Goal: Task Accomplishment & Management: Use online tool/utility

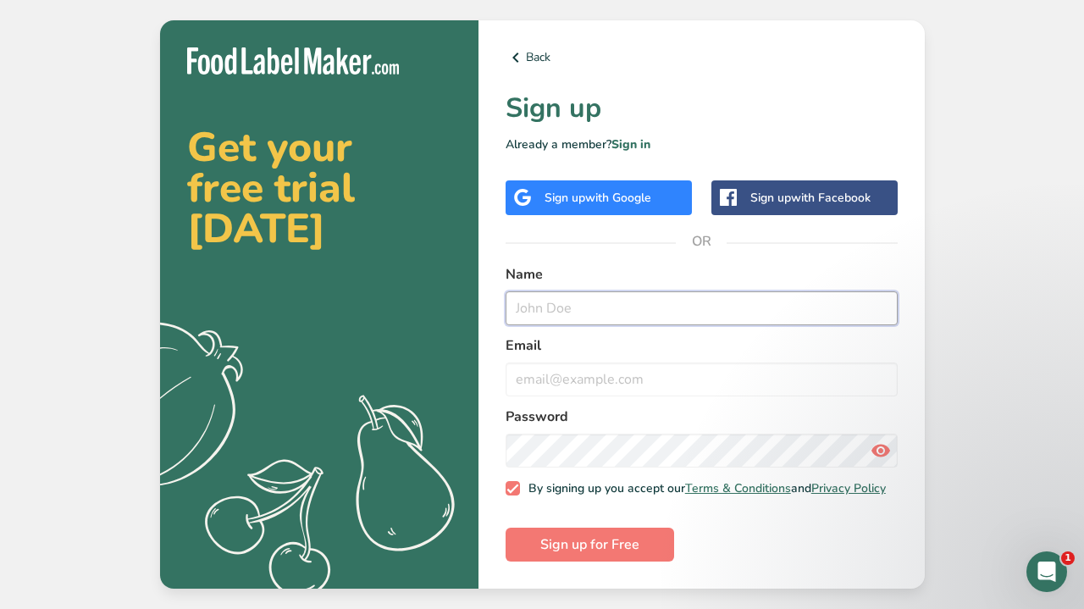
click at [585, 315] on input "text" at bounding box center [701, 308] width 392 height 34
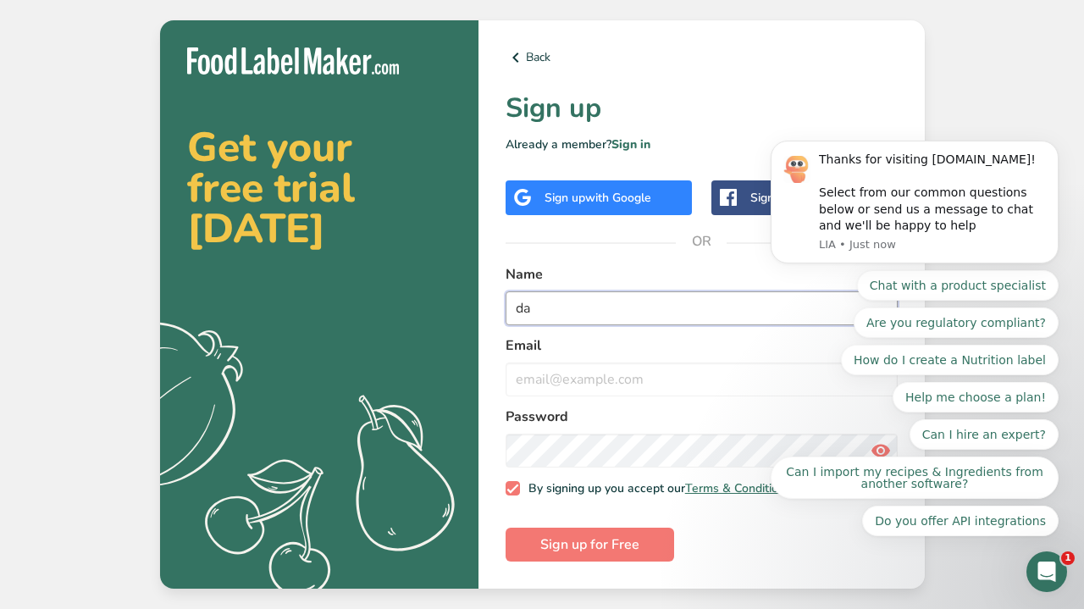
type input "d"
type input "[PERSON_NAME]"
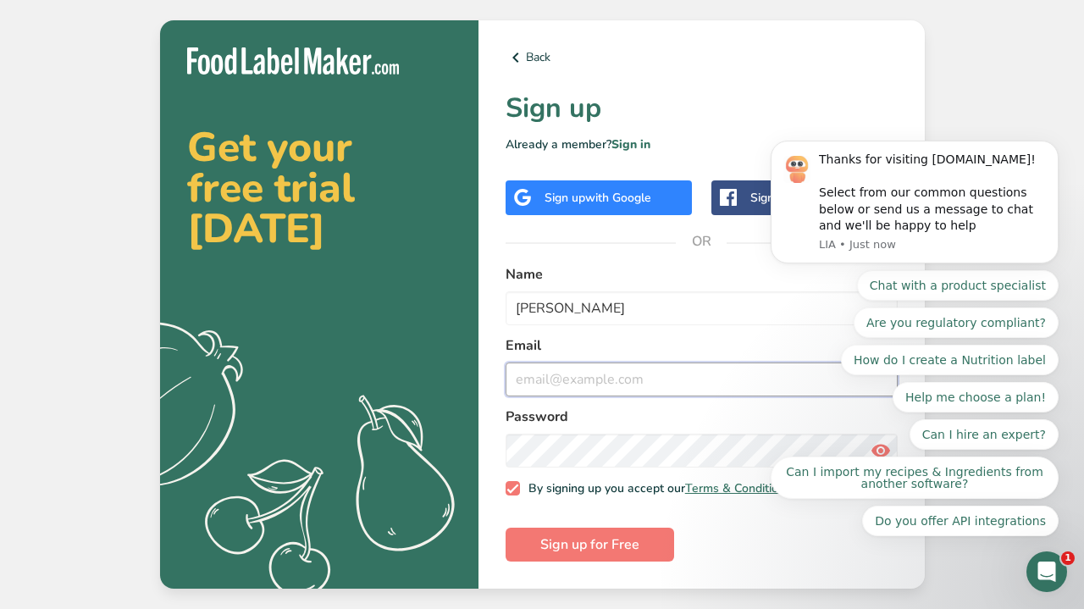
click at [562, 367] on input "email" at bounding box center [701, 379] width 392 height 34
type input "k"
type input "[PERSON_NAME][EMAIL_ADDRESS][DOMAIN_NAME]"
click at [640, 469] on form "Name [PERSON_NAME] Email [PERSON_NAME][EMAIL_ADDRESS][DOMAIN_NAME] Password By …" at bounding box center [701, 413] width 392 height 298
click at [875, 440] on div "Chat with a product specialist Are you regulatory compliant? How do I create a …" at bounding box center [914, 403] width 288 height 266
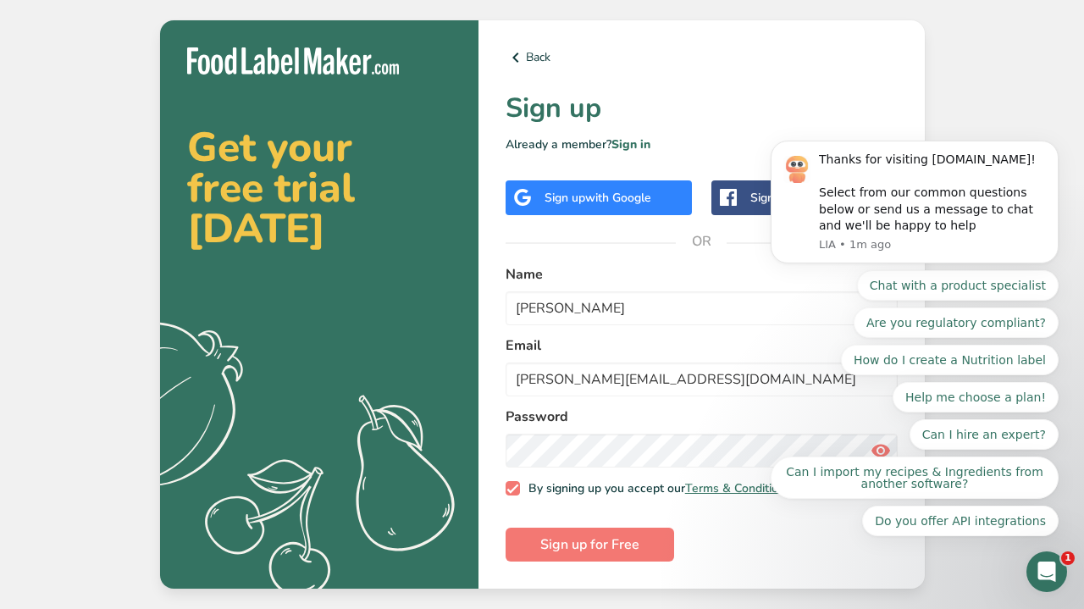
click at [866, 446] on div "Chat with a product specialist Are you regulatory compliant? How do I create a …" at bounding box center [914, 403] width 288 height 266
click at [867, 446] on div "Chat with a product specialist Are you regulatory compliant? How do I create a …" at bounding box center [914, 403] width 288 height 266
click at [869, 441] on div "Chat with a product specialist Are you regulatory compliant? How do I create a …" at bounding box center [914, 403] width 288 height 266
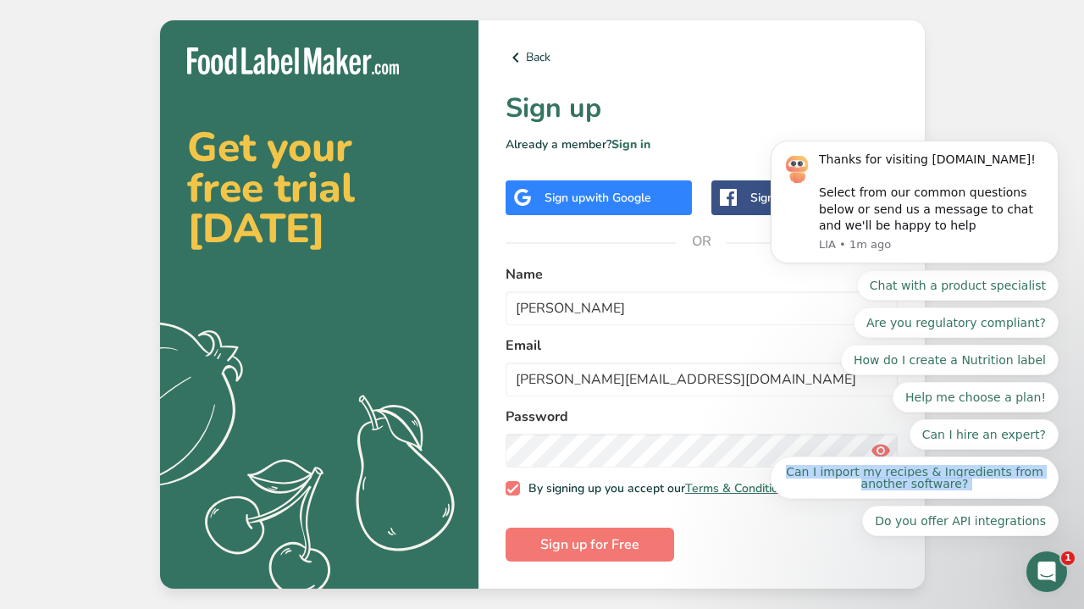
click at [869, 441] on div "Chat with a product specialist Are you regulatory compliant? How do I create a …" at bounding box center [914, 403] width 288 height 266
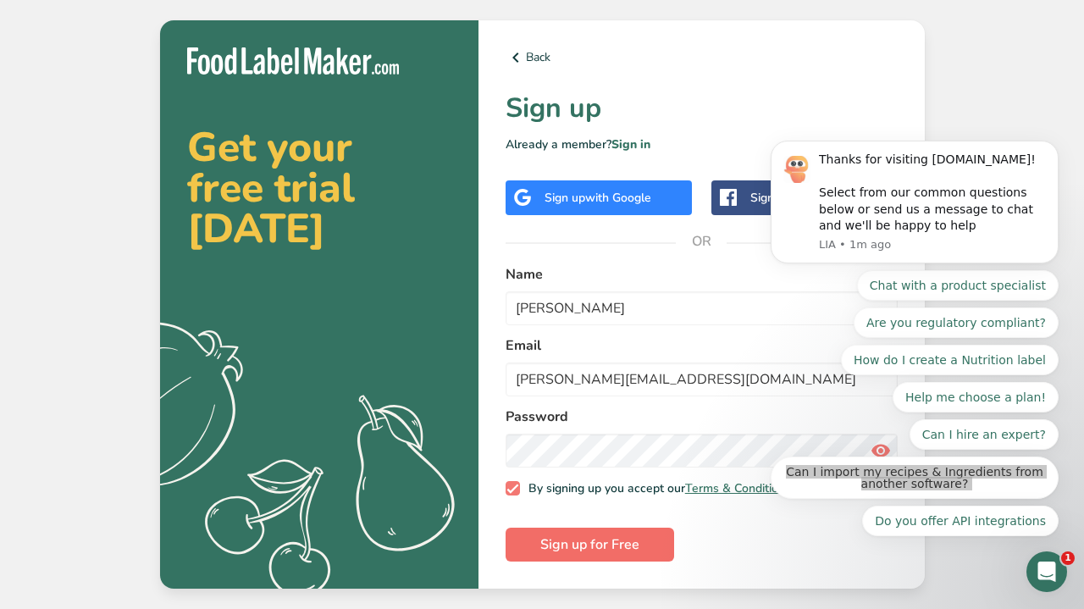
click at [561, 545] on span "Sign up for Free" at bounding box center [589, 544] width 99 height 20
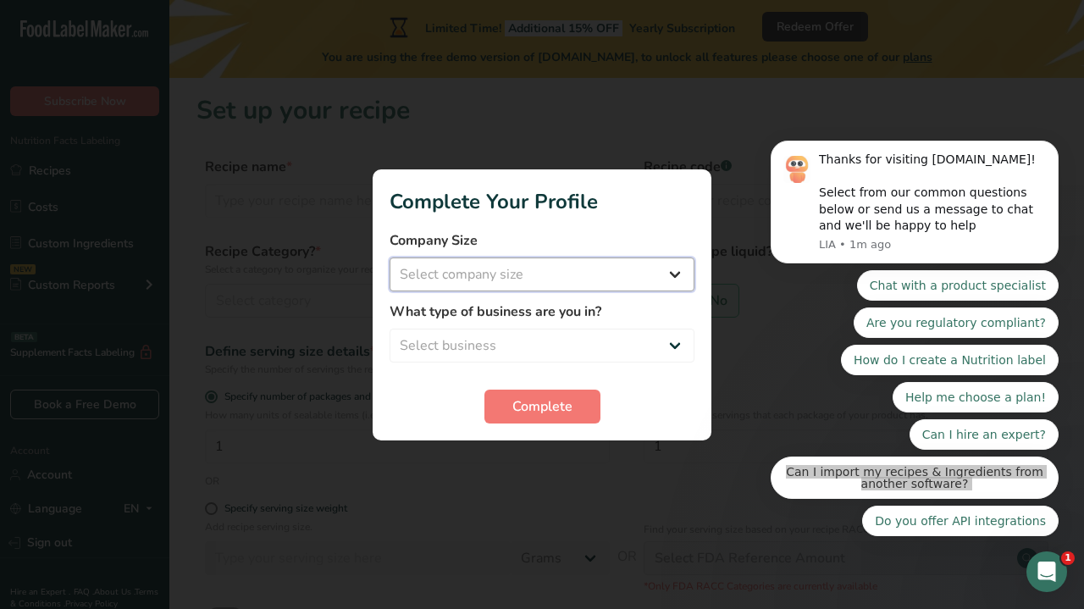
select select "1"
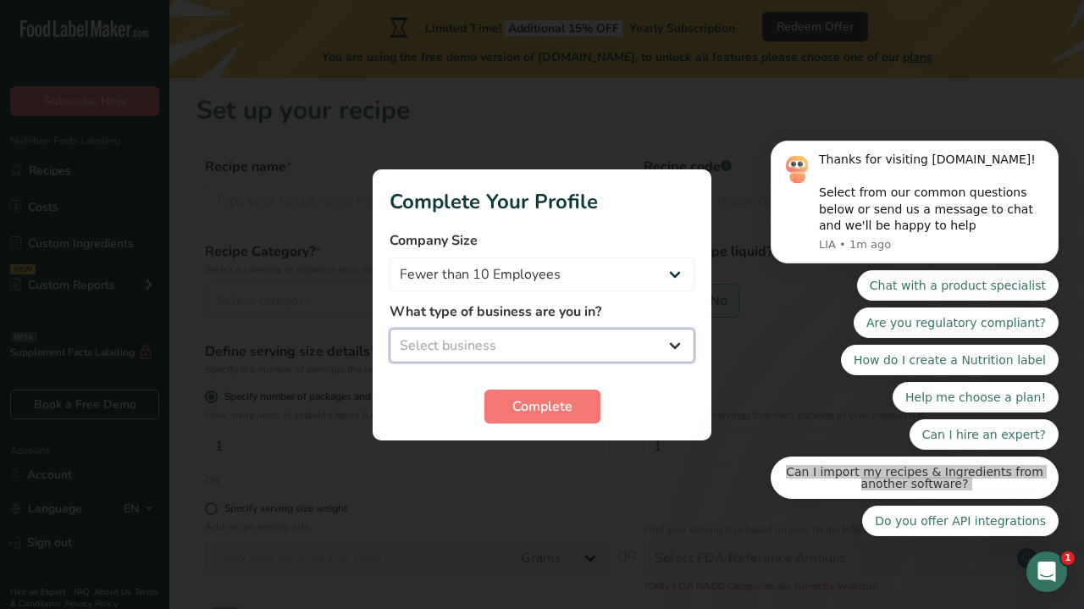
select select "3"
click at [532, 409] on span "Complete" at bounding box center [542, 406] width 60 height 20
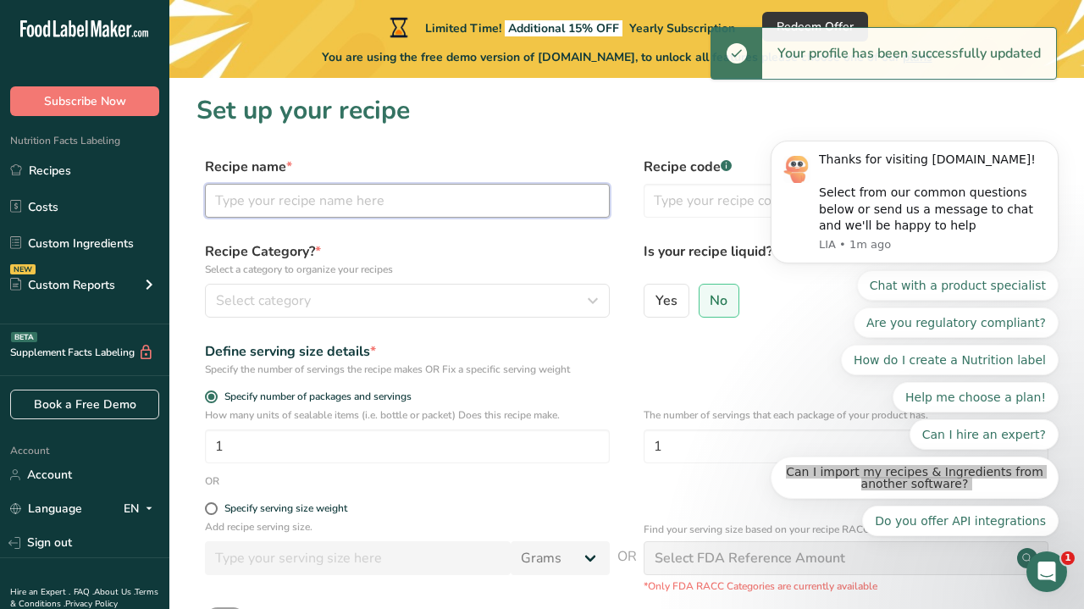
click at [349, 198] on input "text" at bounding box center [407, 201] width 405 height 34
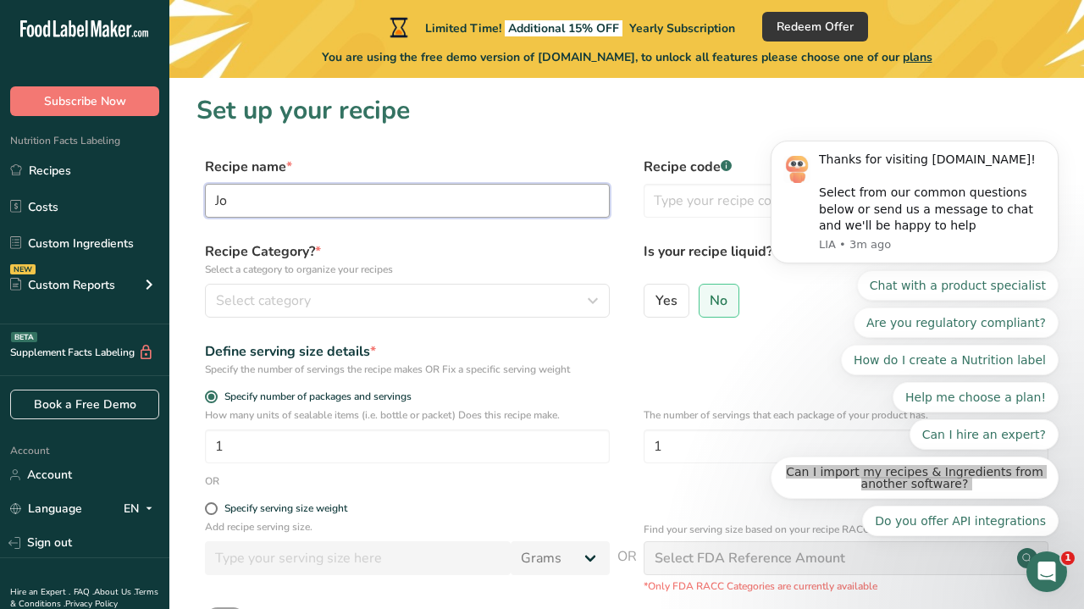
type input "J"
type input "Morning Breakfast"
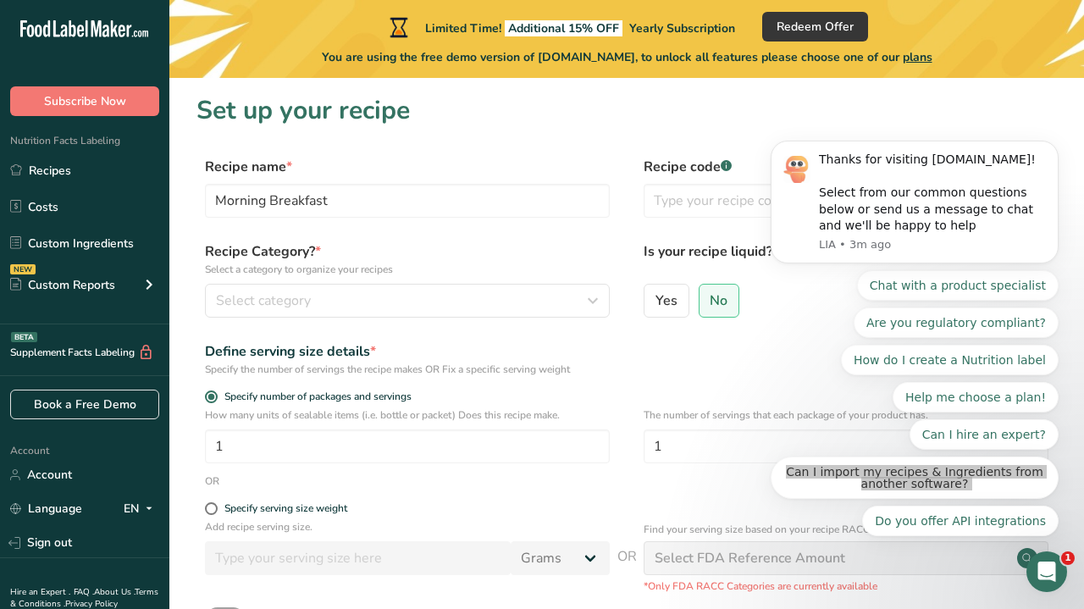
click at [389, 268] on p "Select a category to organize your recipes" at bounding box center [407, 269] width 405 height 15
click at [411, 300] on div "Select category" at bounding box center [402, 300] width 373 height 20
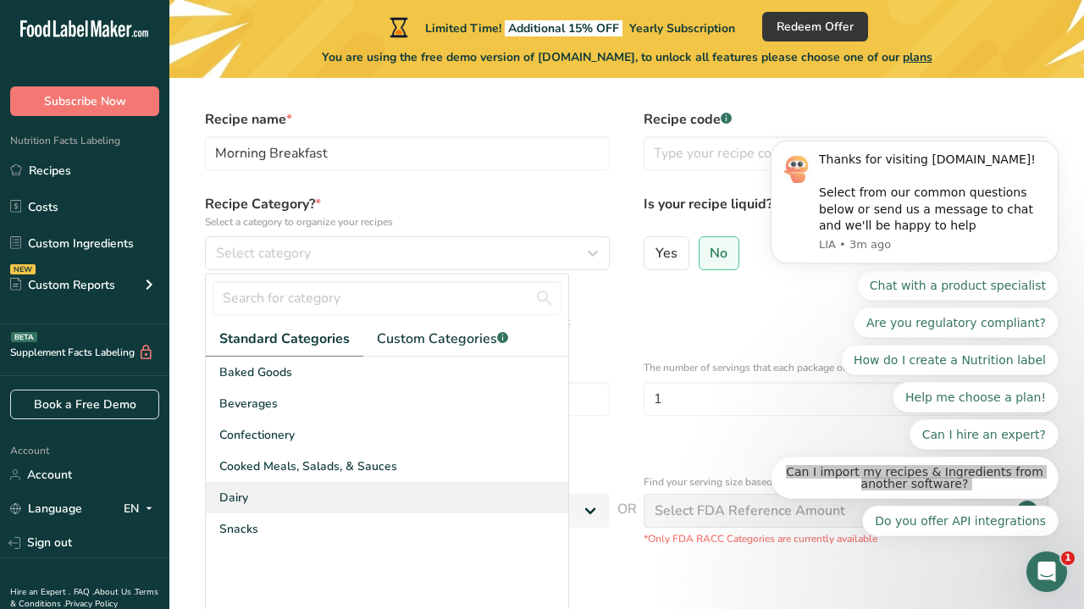
scroll to position [47, 0]
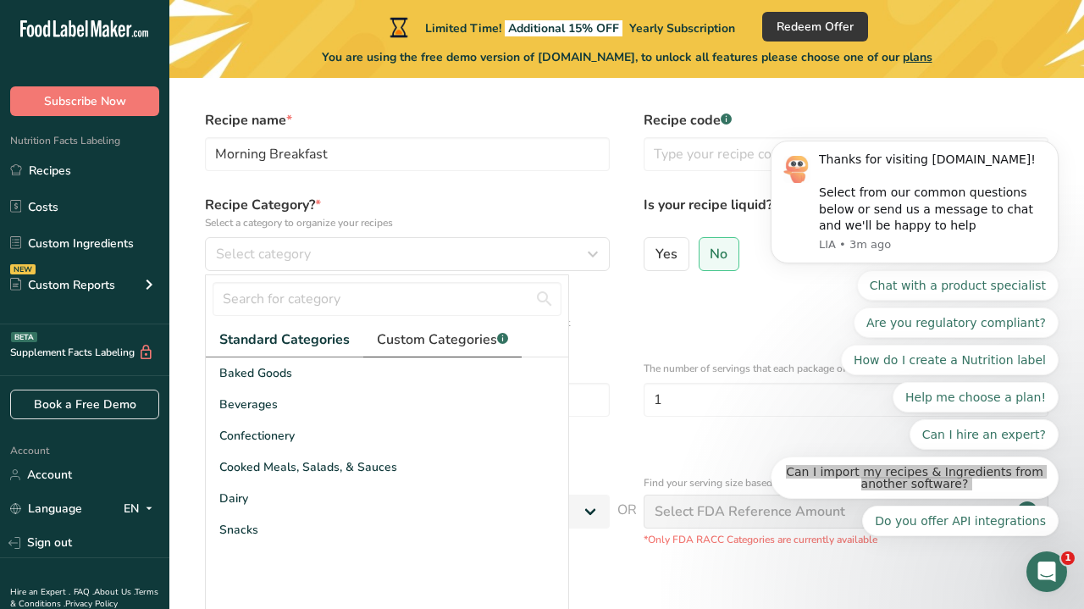
click at [411, 336] on span "Custom Categories .a-a{fill:#347362;}.b-a{fill:#fff;}" at bounding box center [442, 339] width 131 height 20
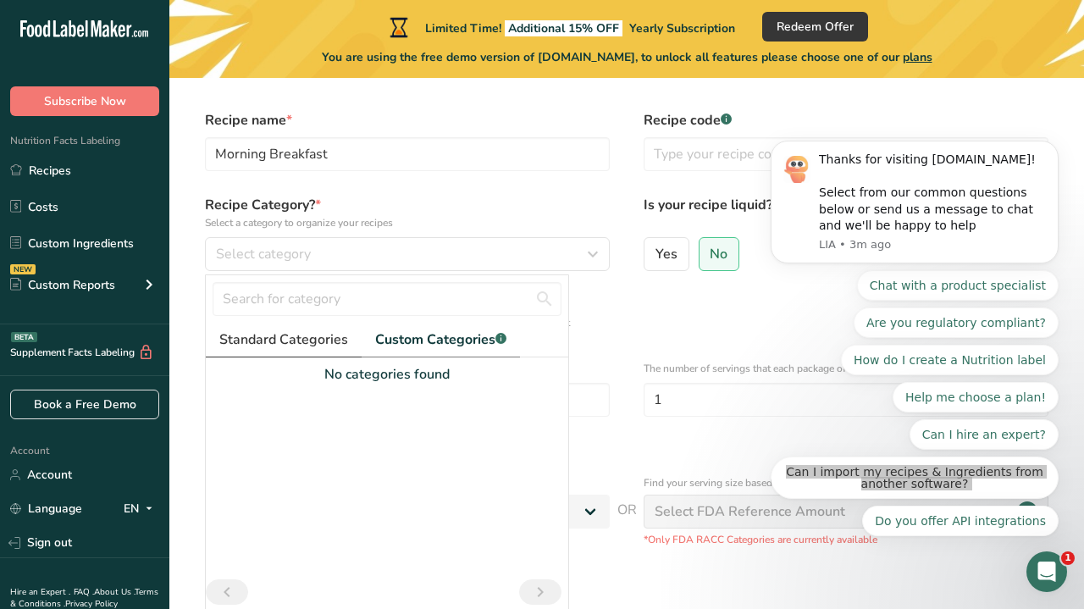
click at [318, 338] on span "Standard Categories" at bounding box center [283, 339] width 129 height 20
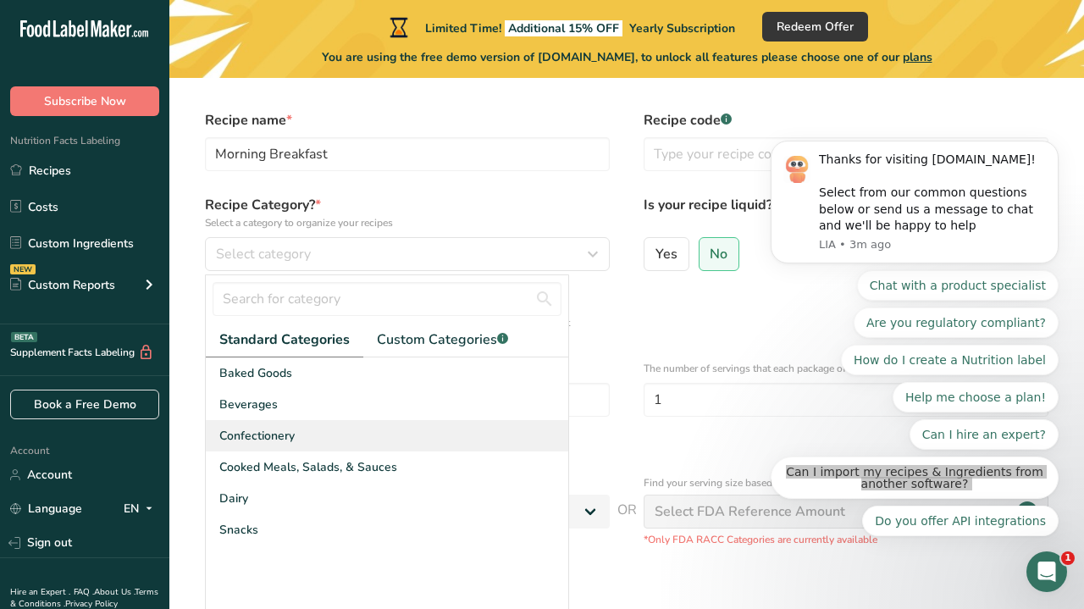
click at [312, 437] on div "Confectionery" at bounding box center [387, 435] width 362 height 31
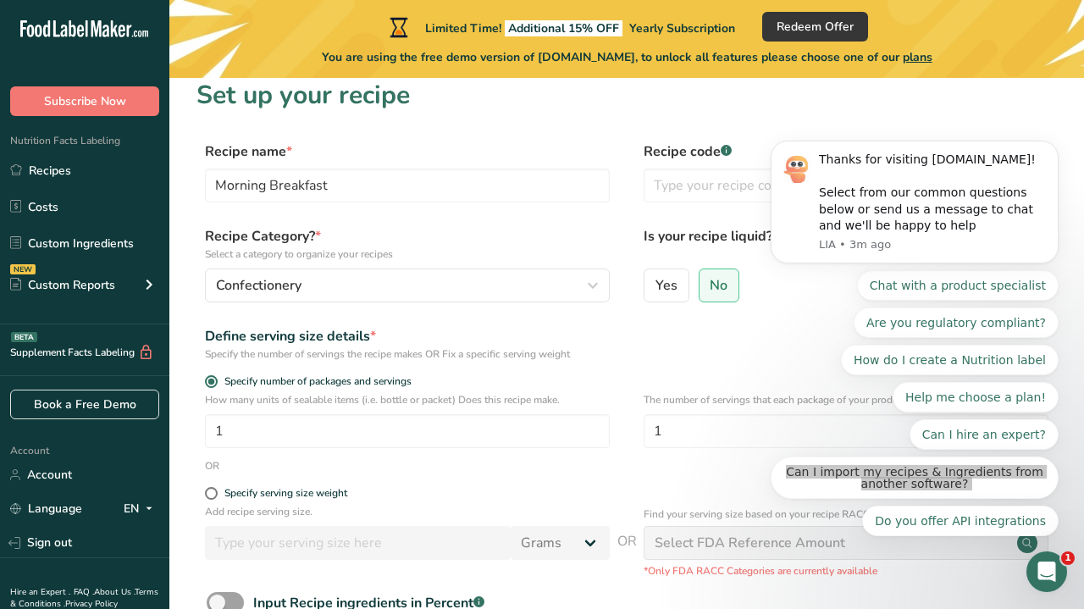
scroll to position [15, 0]
click at [675, 182] on input "text" at bounding box center [845, 185] width 405 height 34
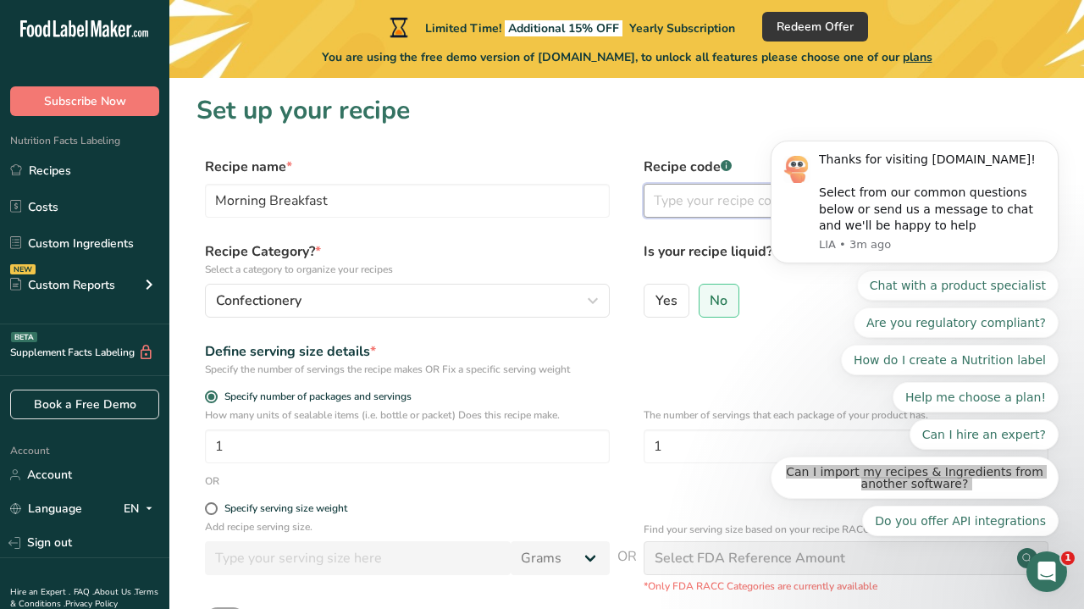
scroll to position [0, 0]
click at [679, 293] on label "Yes" at bounding box center [666, 301] width 46 height 34
click at [655, 295] on input "Yes" at bounding box center [649, 300] width 11 height 11
radio input "true"
radio input "false"
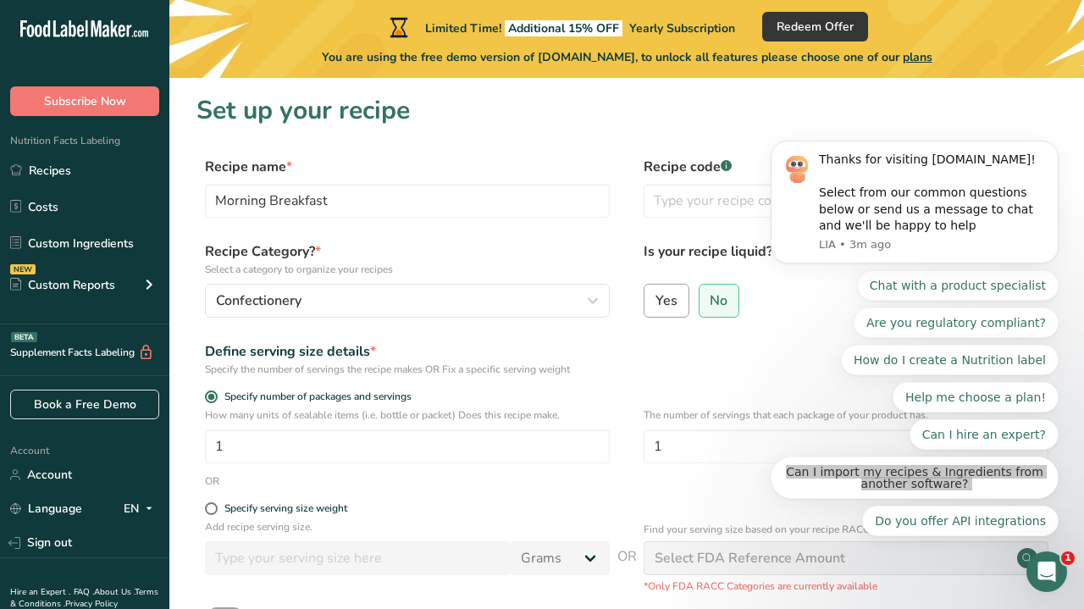
select select "22"
click at [709, 299] on span "No" at bounding box center [718, 300] width 18 height 17
click at [709, 299] on input "No" at bounding box center [704, 300] width 11 height 11
radio input "true"
click at [649, 309] on label "Yes" at bounding box center [666, 301] width 46 height 34
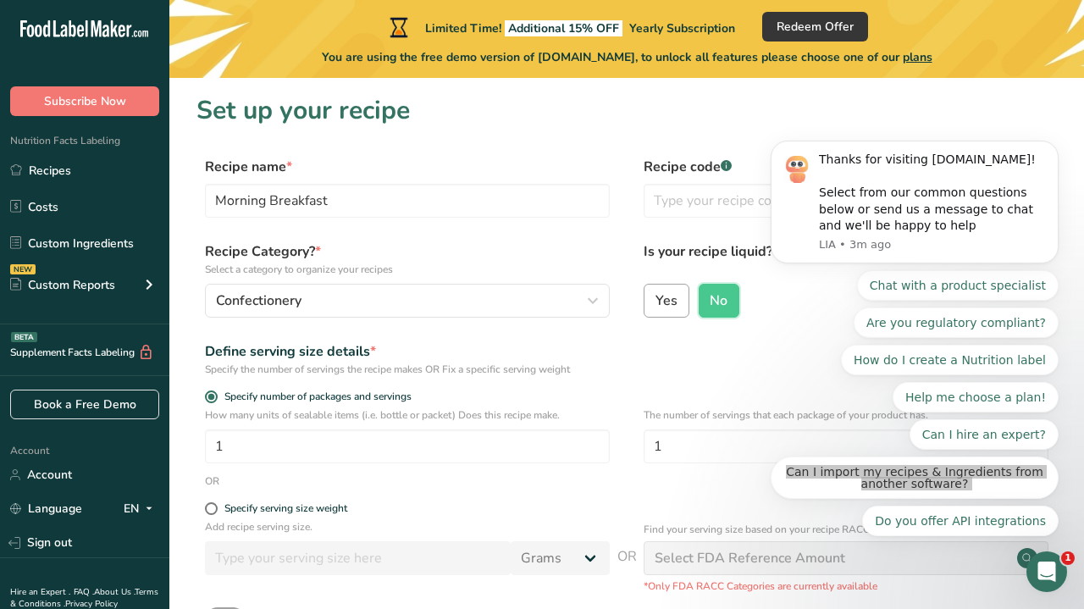
click at [649, 306] on input "Yes" at bounding box center [649, 300] width 11 height 11
radio input "true"
radio input "false"
select select "22"
click at [698, 203] on input "text" at bounding box center [845, 201] width 405 height 34
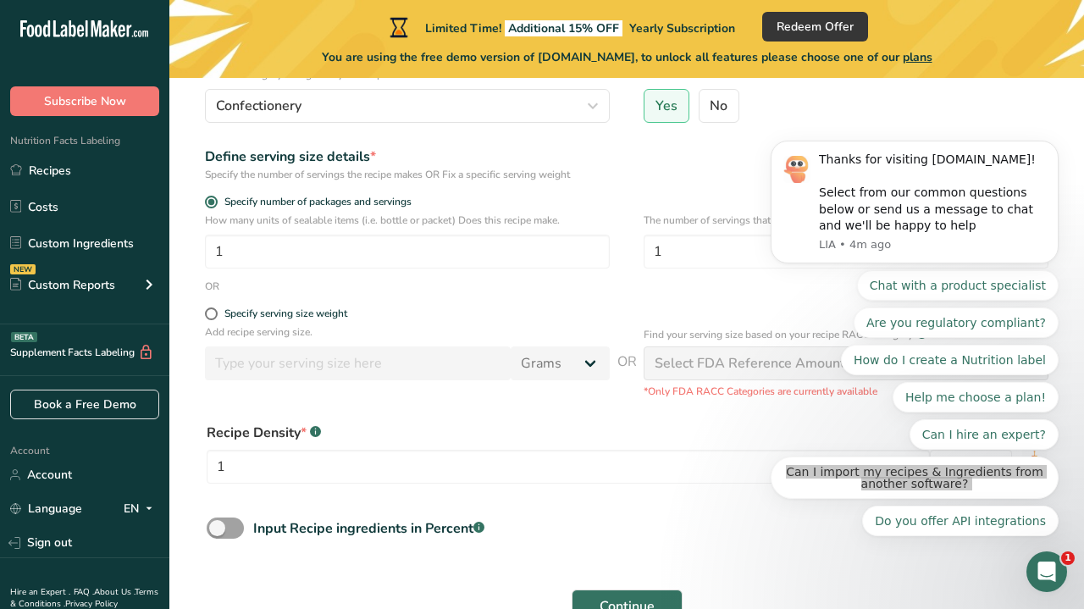
scroll to position [196, 0]
type input "Morning Smoothie"
click at [758, 362] on body "Thanks for visiting [DOMAIN_NAME]! Select from our common questions below or se…" at bounding box center [914, 208] width 325 height 698
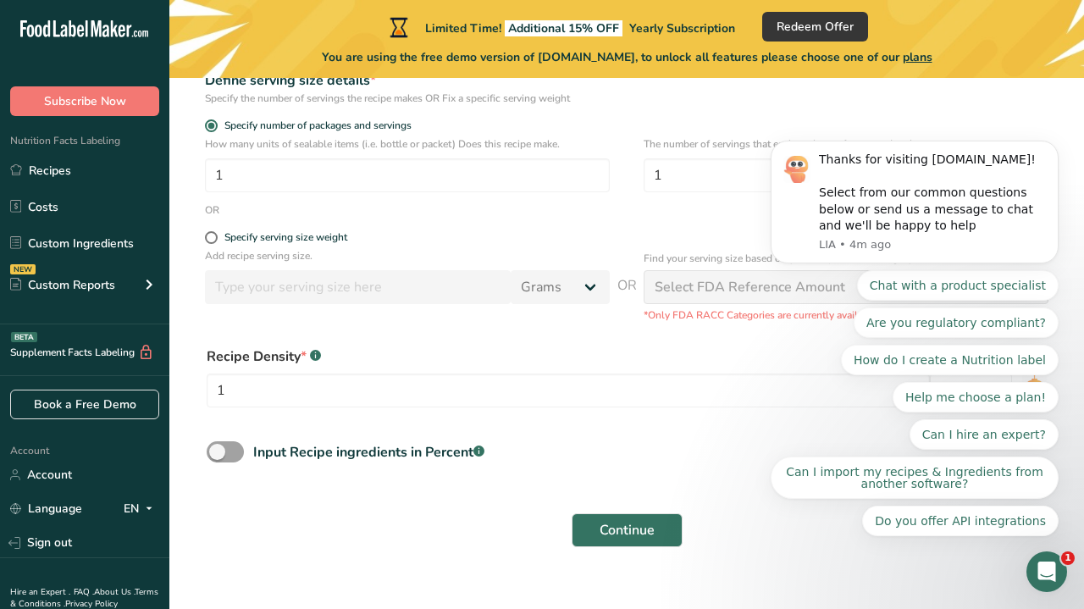
scroll to position [273, 0]
click at [619, 533] on span "Continue" at bounding box center [626, 528] width 55 height 20
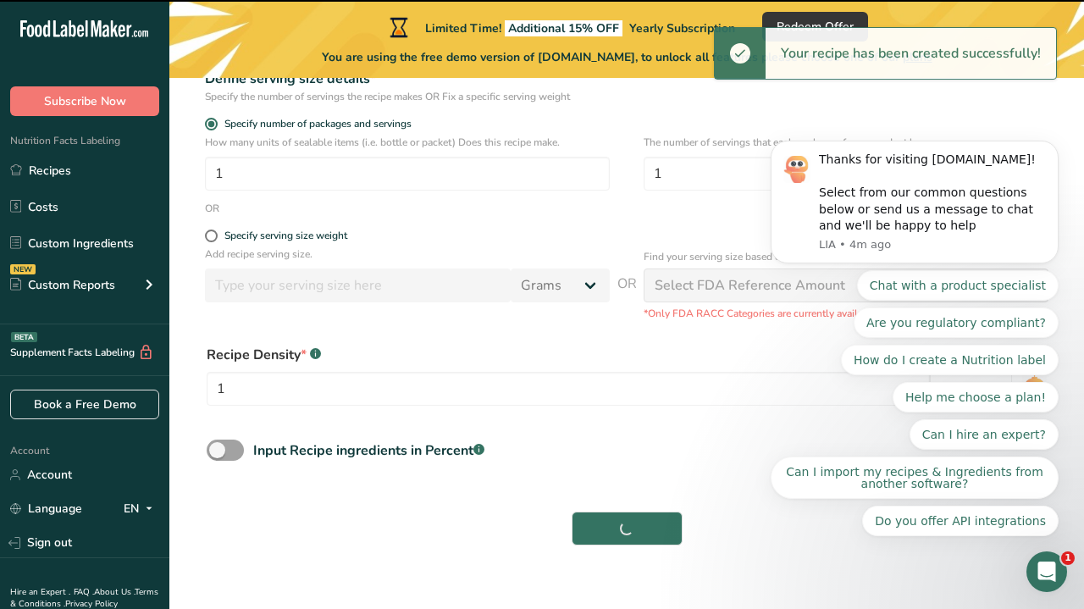
click at [621, 526] on div "Continue" at bounding box center [626, 528] width 860 height 54
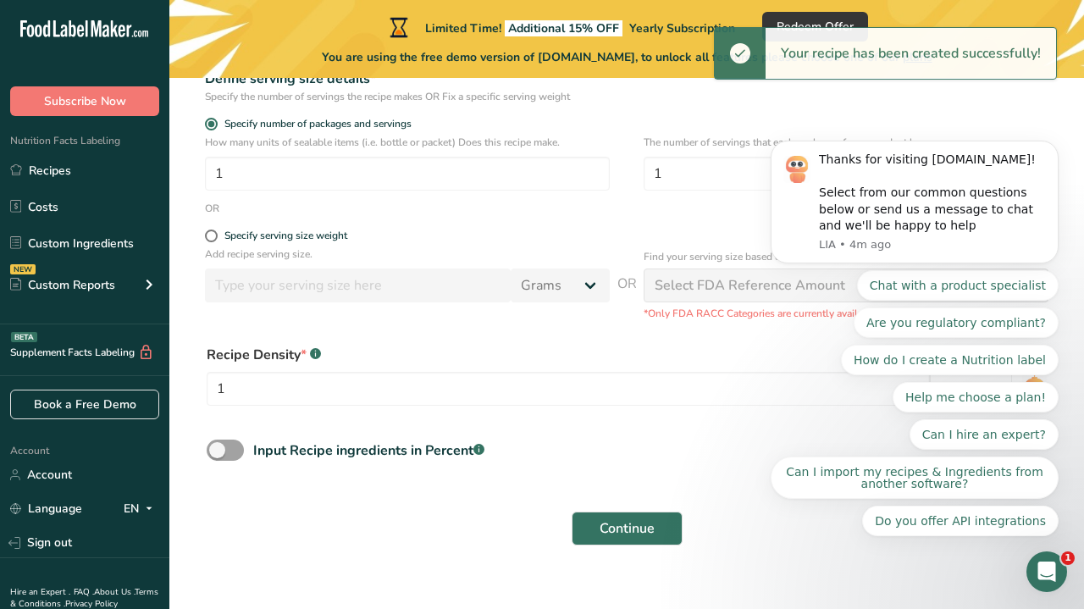
click at [621, 526] on span "Continue" at bounding box center [626, 528] width 55 height 20
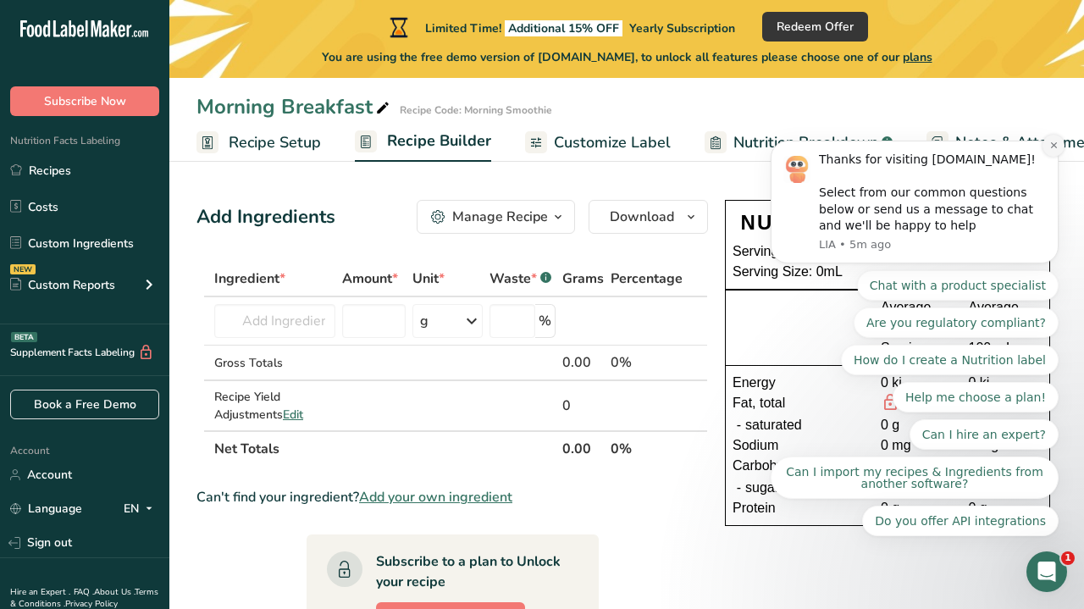
click at [1052, 150] on icon "Dismiss notification" at bounding box center [1053, 145] width 9 height 9
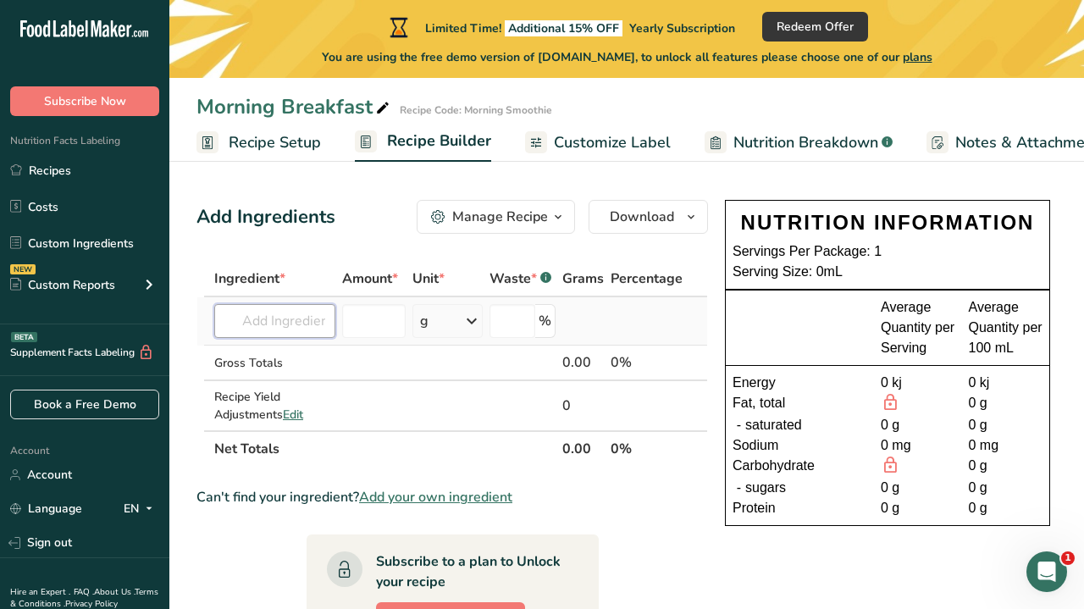
click at [286, 319] on input "text" at bounding box center [274, 321] width 121 height 34
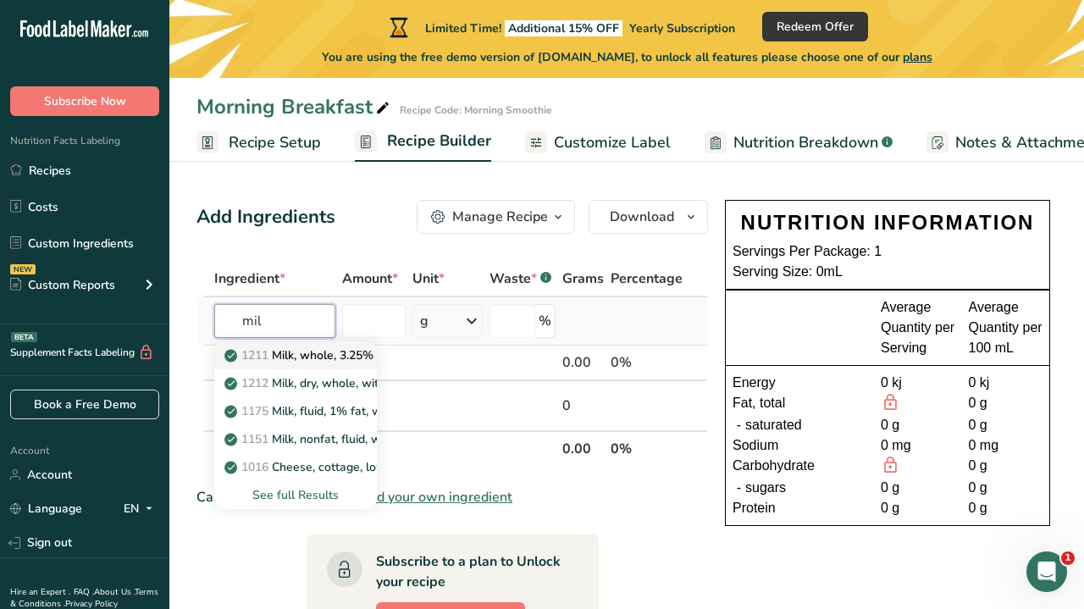
type input "mil"
click at [290, 360] on p "1211 Milk, whole, 3.25% milkfat, without added vitamin A and [MEDICAL_DATA]" at bounding box center [453, 355] width 451 height 18
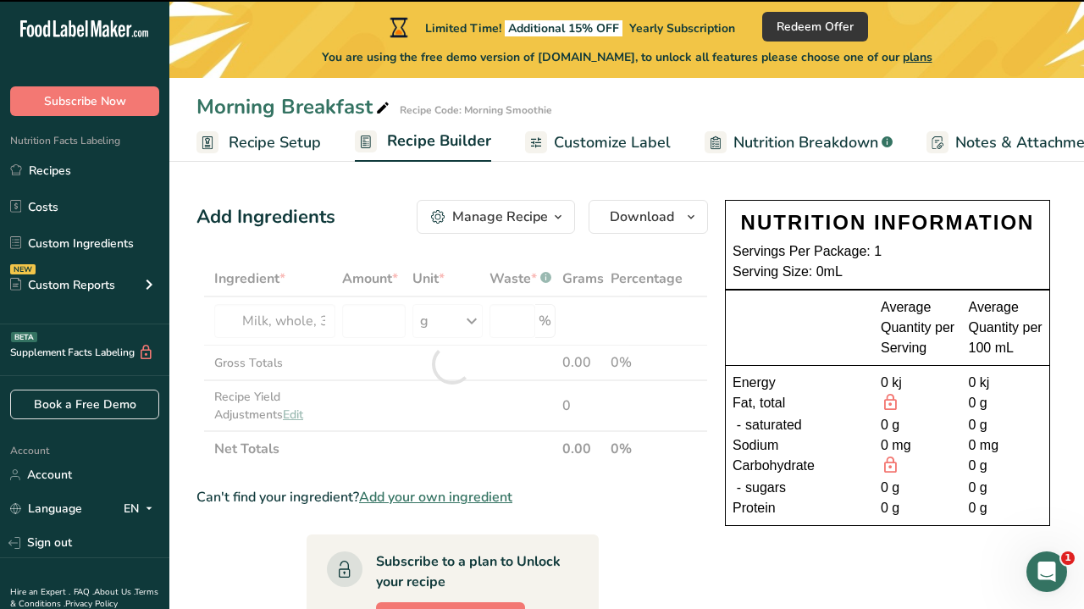
type input "0"
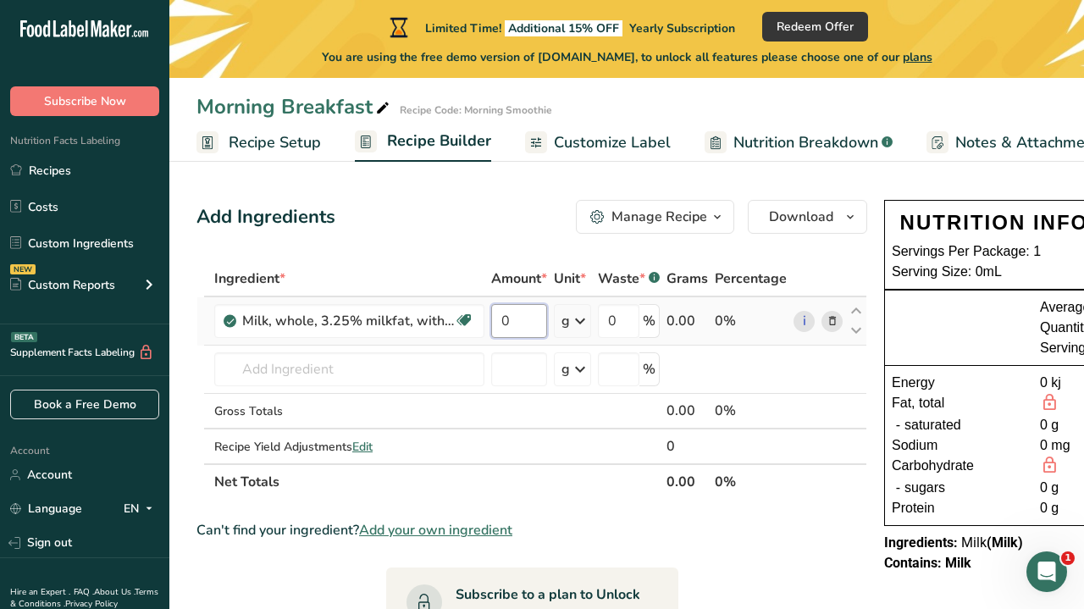
click at [525, 322] on input "0" at bounding box center [519, 321] width 56 height 34
click at [506, 301] on td "2" at bounding box center [519, 321] width 63 height 48
type input "2"
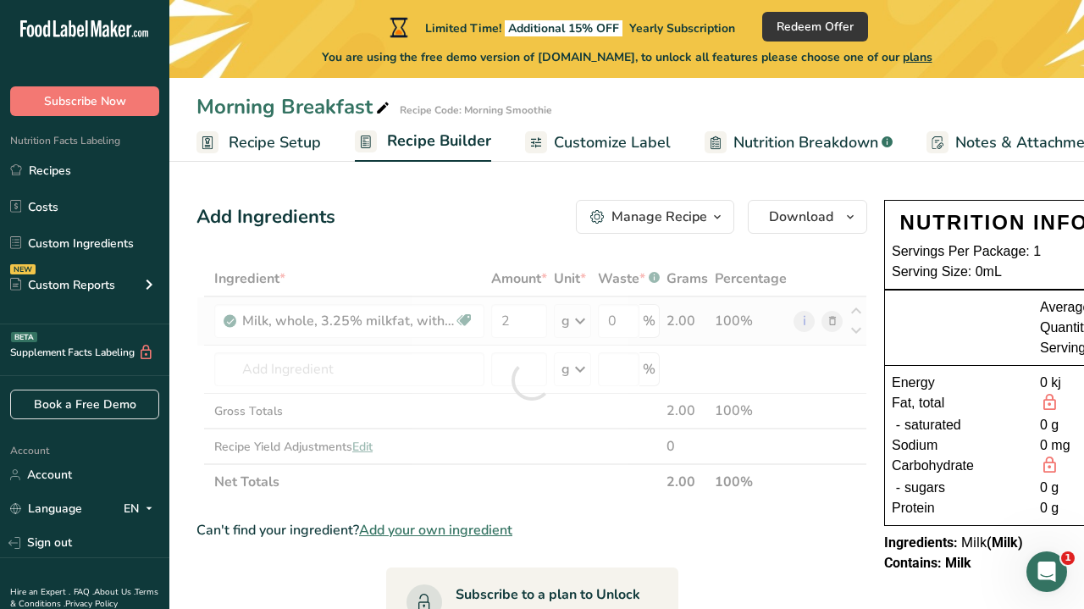
click at [583, 317] on div "Ingredient * Amount * Unit * Waste * .a-a{fill:#347362;}.b-a{fill:#fff;} Grams …" at bounding box center [531, 380] width 671 height 239
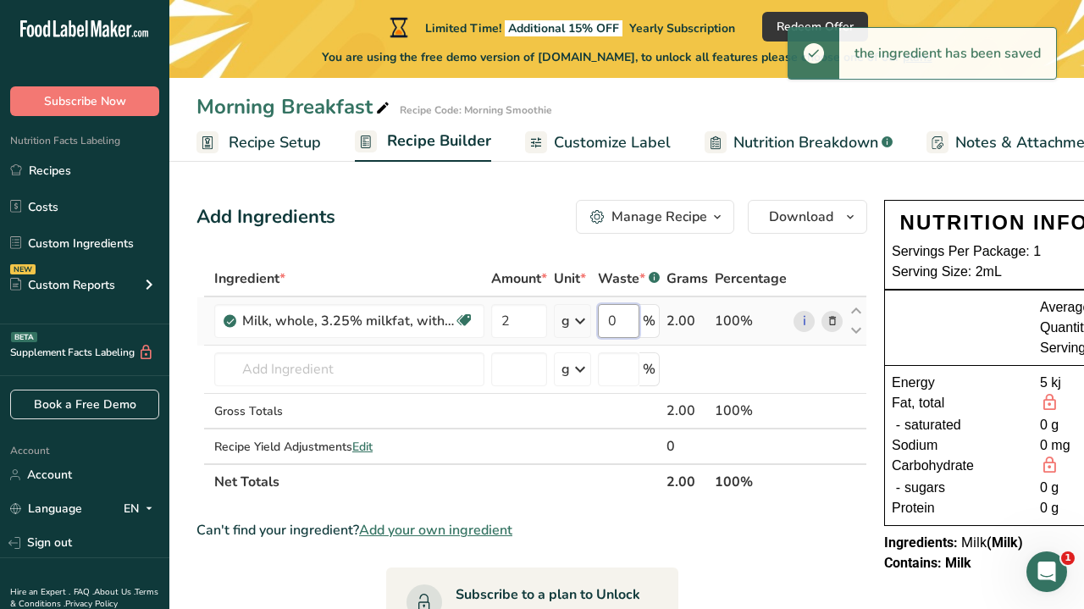
click at [632, 317] on input "0" at bounding box center [618, 321] width 41 height 34
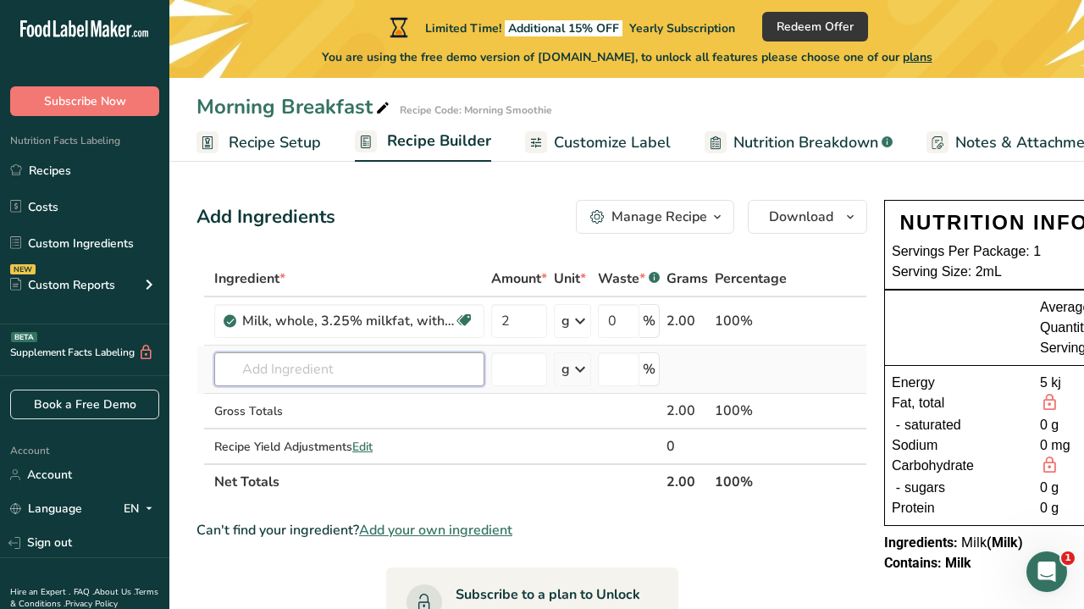
click at [376, 373] on div "Ingredient * Amount * Unit * Waste * .a-a{fill:#347362;}.b-a{fill:#fff;} Grams …" at bounding box center [531, 380] width 671 height 239
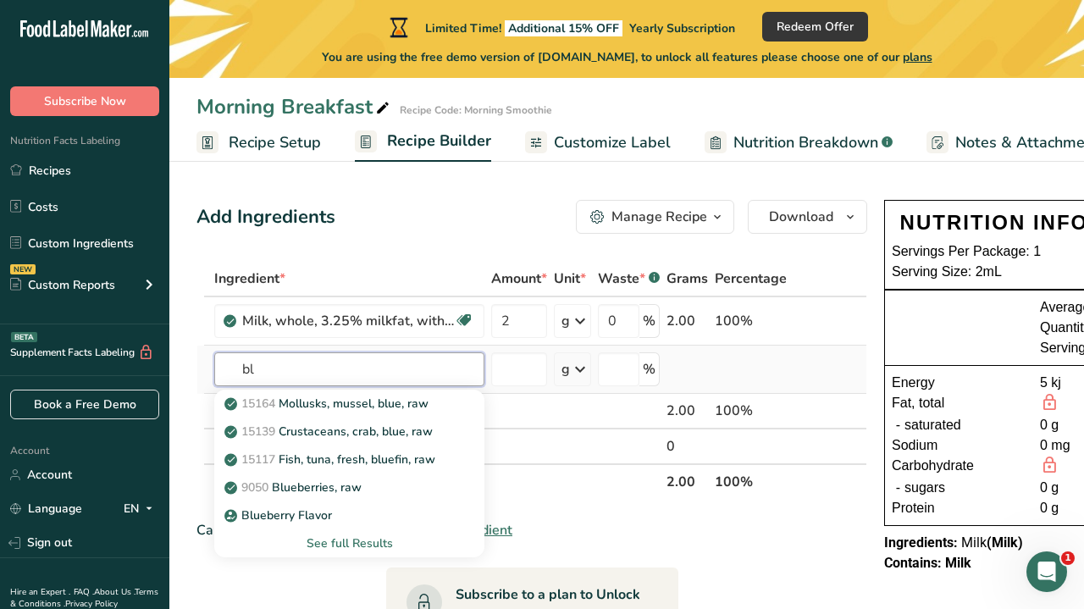
type input "b"
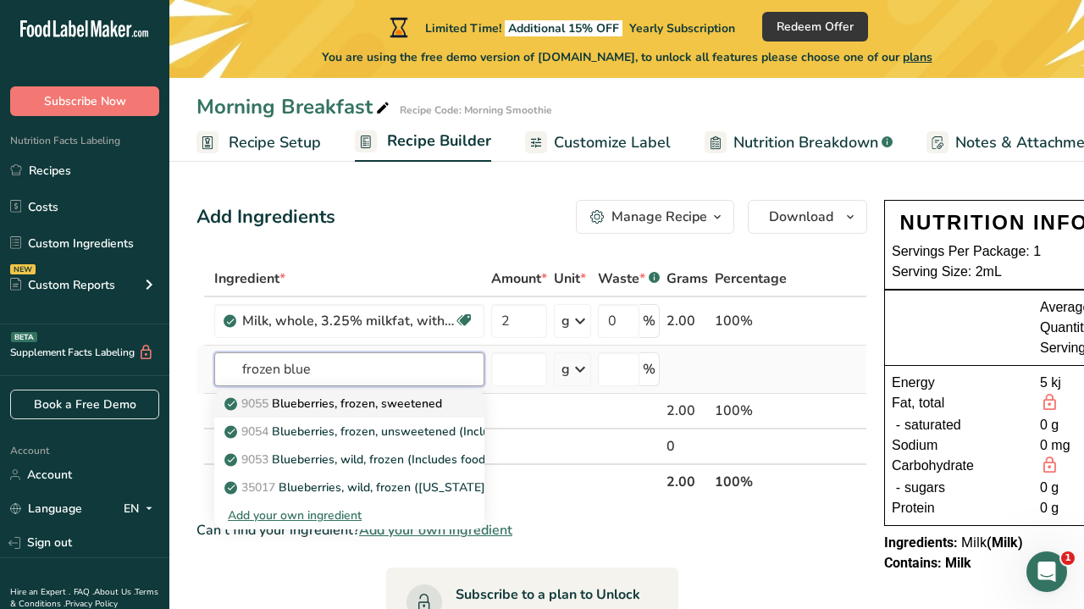
type input "frozen blue"
click at [345, 397] on p "9055 Blueberries, frozen, sweetened" at bounding box center [335, 404] width 214 height 18
type input "Blueberries, frozen, sweetened"
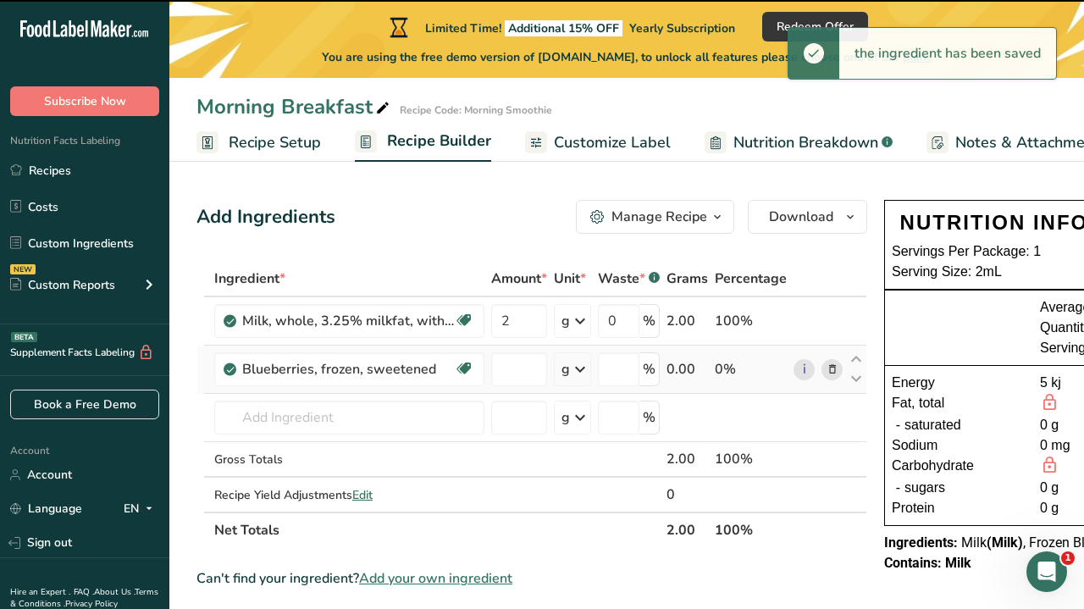
type input "0"
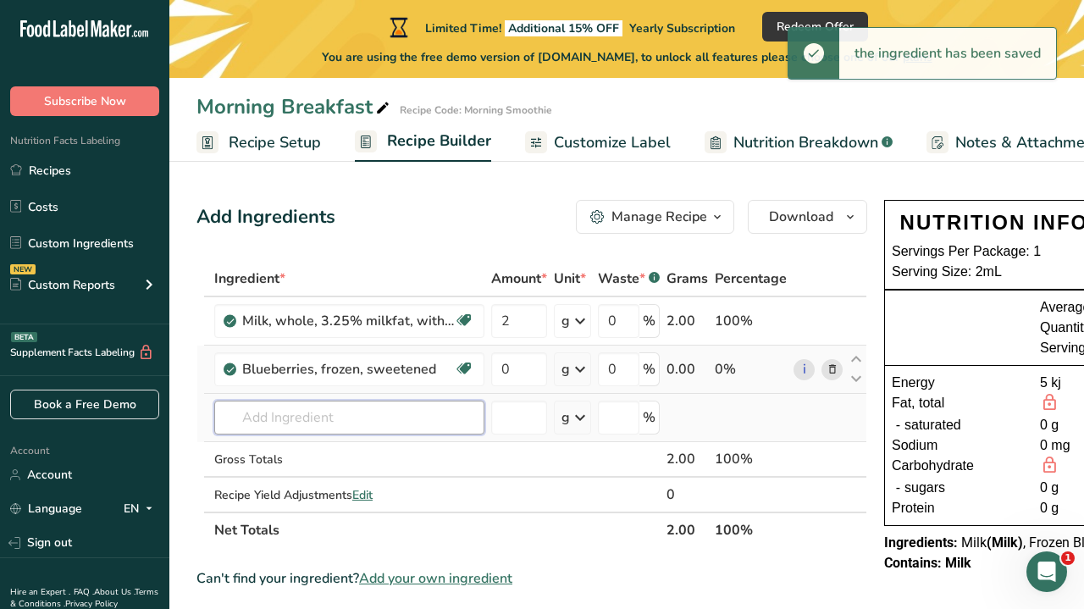
click at [415, 402] on input "text" at bounding box center [349, 417] width 270 height 34
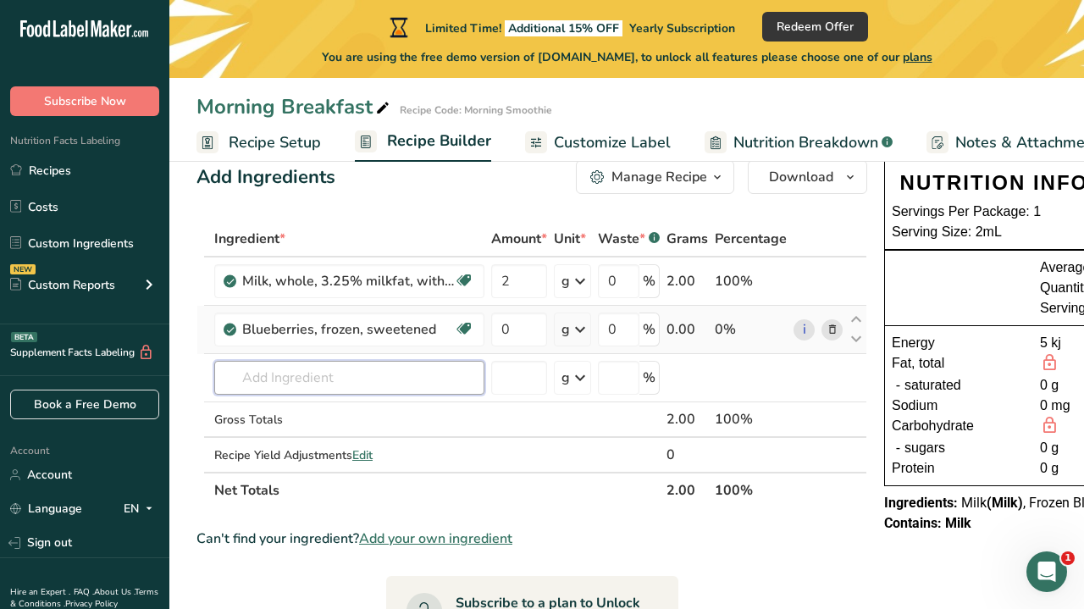
scroll to position [29, 0]
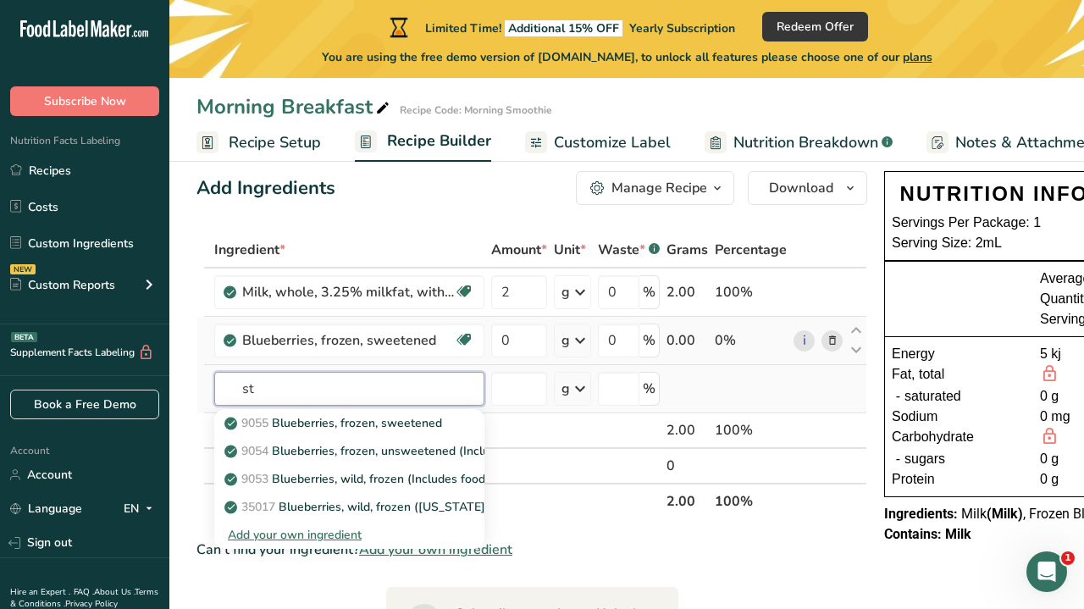
type input "s"
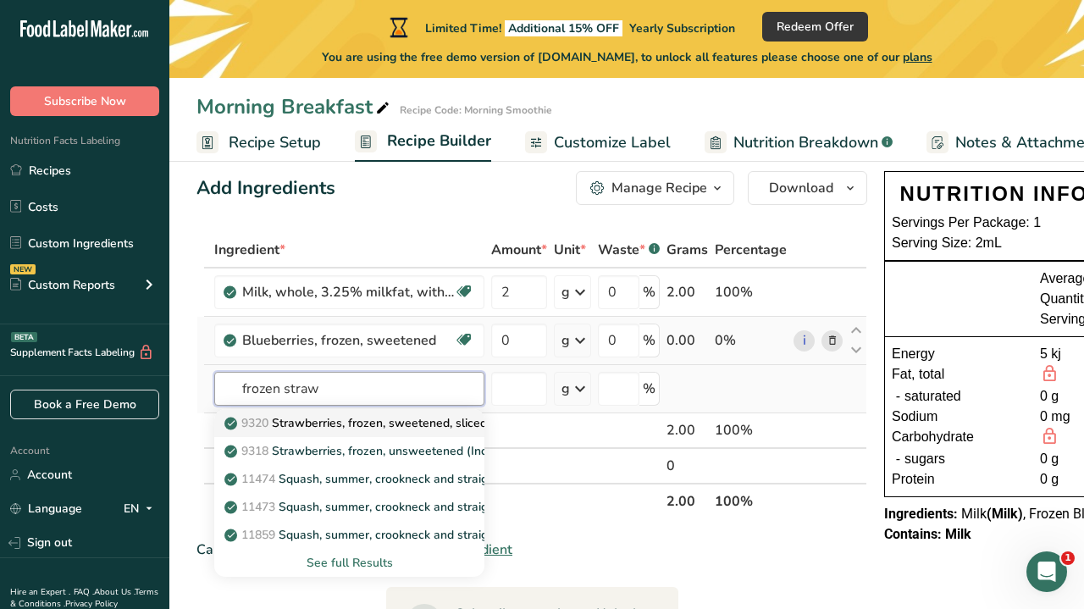
type input "frozen straw"
click at [352, 422] on p "9320 Strawberries, frozen, sweetened, sliced" at bounding box center [357, 423] width 259 height 18
type input "Strawberries, frozen, sweetened, sliced"
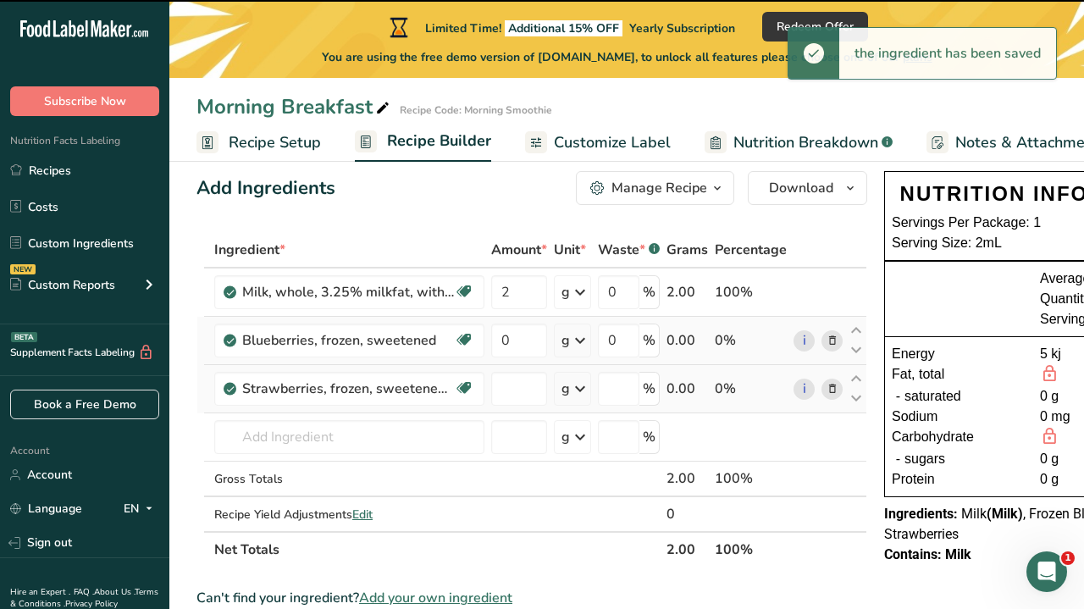
type input "0"
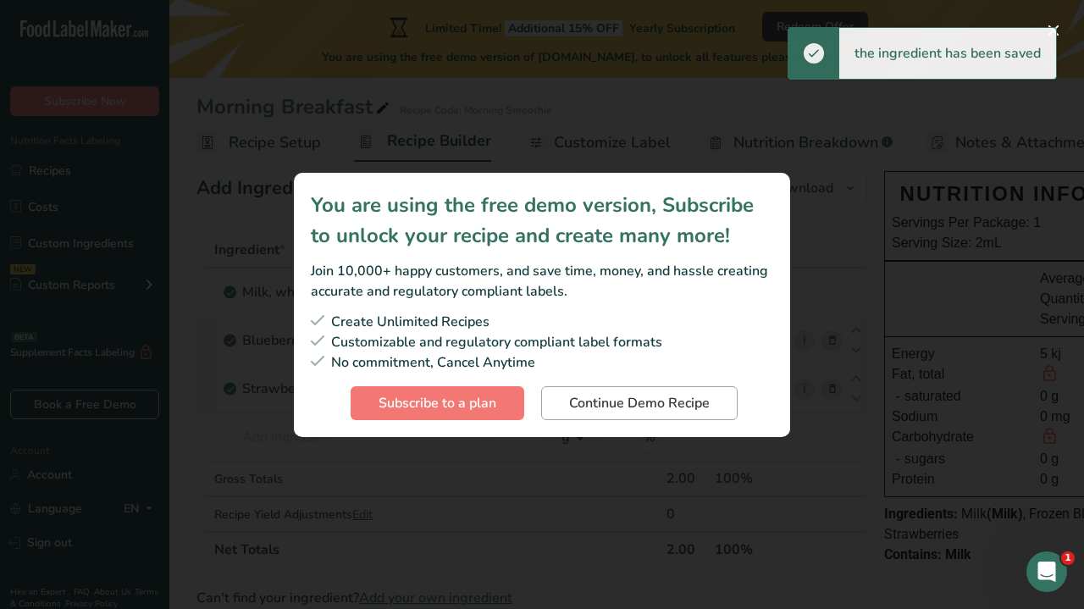
click at [642, 403] on span "Continue Demo Recipe" at bounding box center [639, 403] width 141 height 20
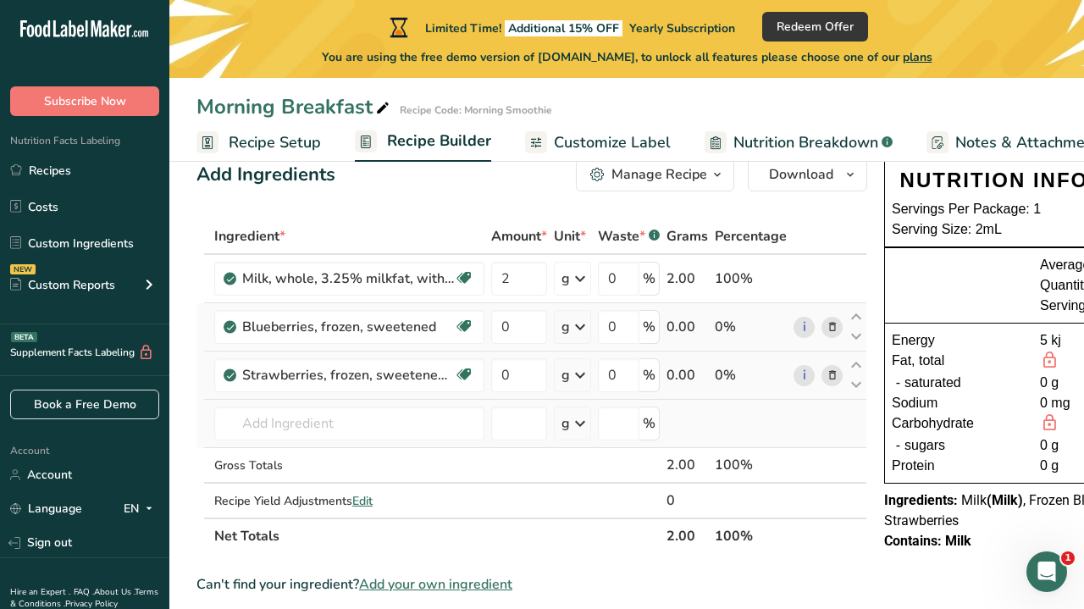
scroll to position [46, 0]
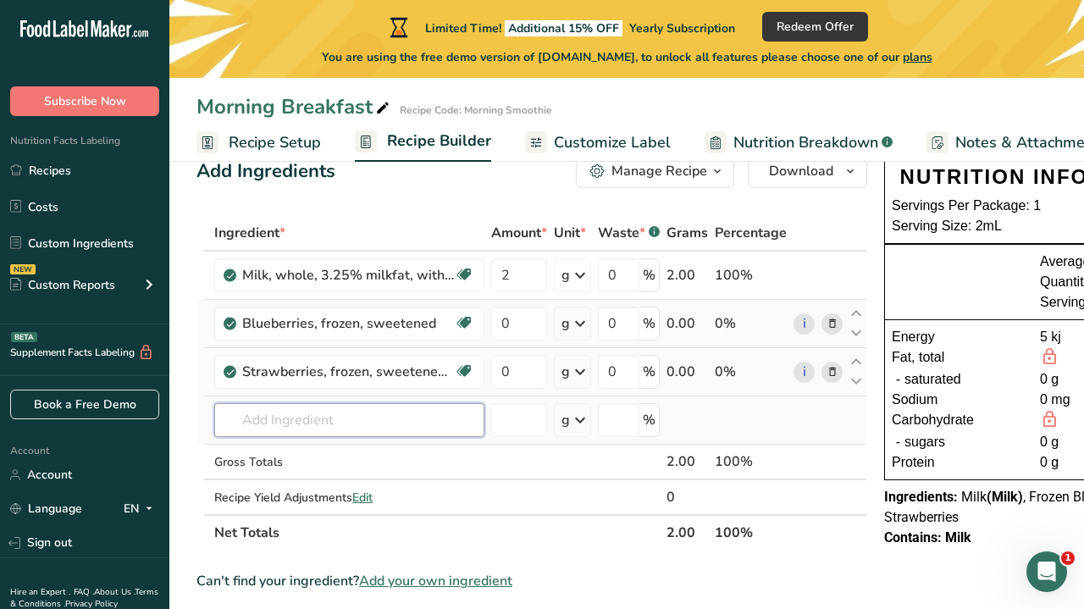
click at [428, 423] on input "text" at bounding box center [349, 420] width 270 height 34
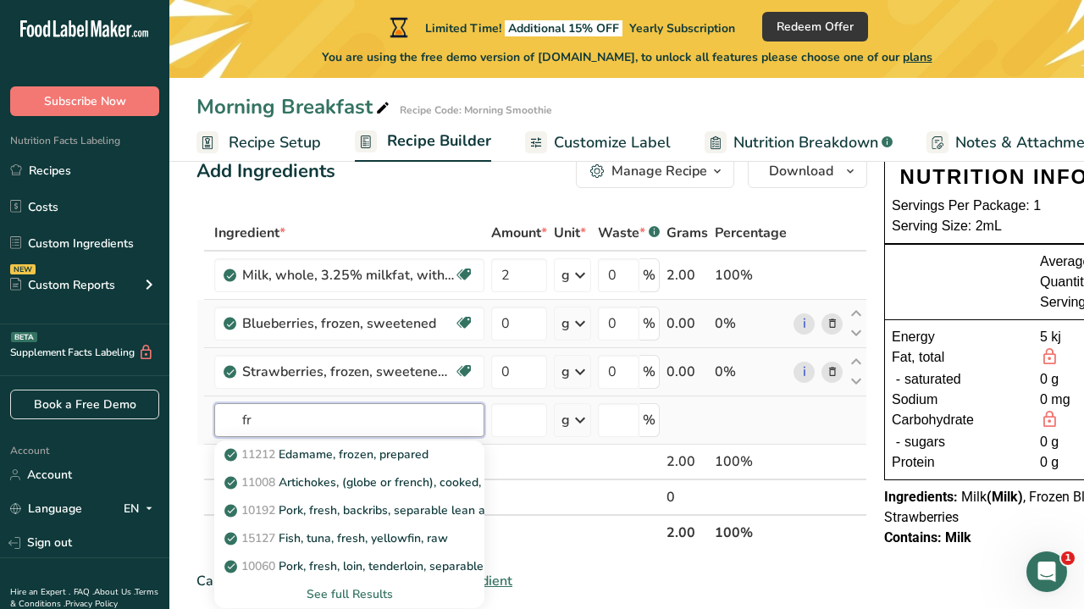
type input "f"
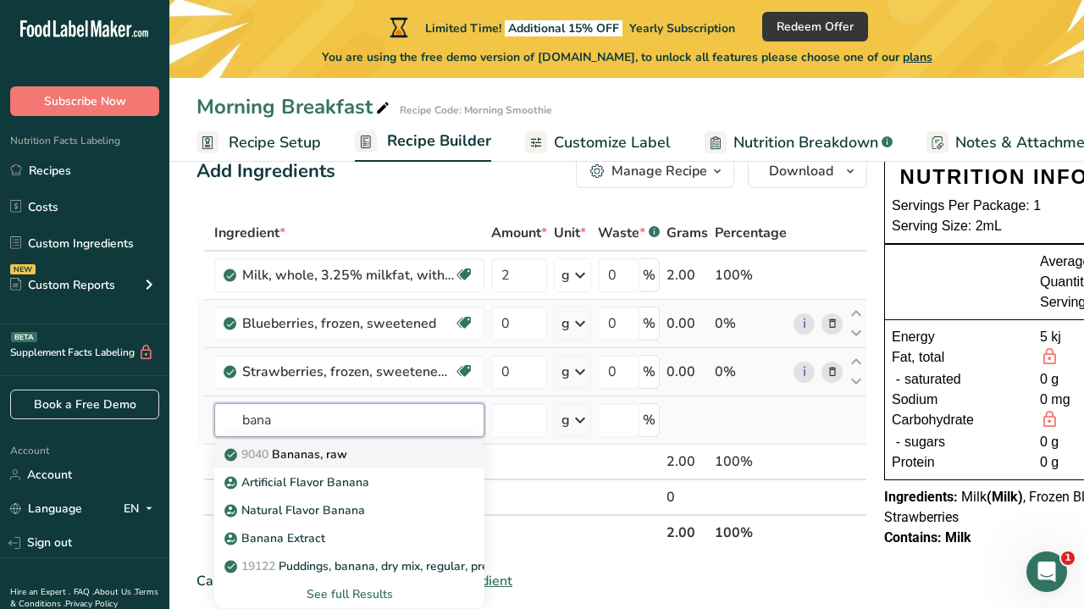
type input "bana"
click at [392, 458] on div "9040 [GEOGRAPHIC_DATA], raw" at bounding box center [336, 454] width 216 height 18
type input "Bananas, raw"
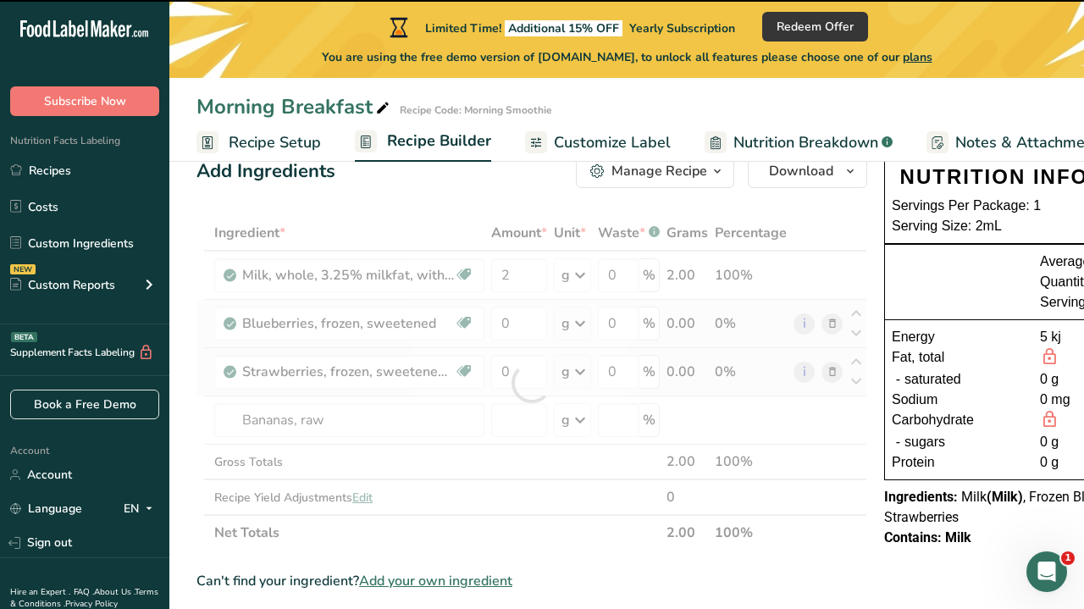
type input "0"
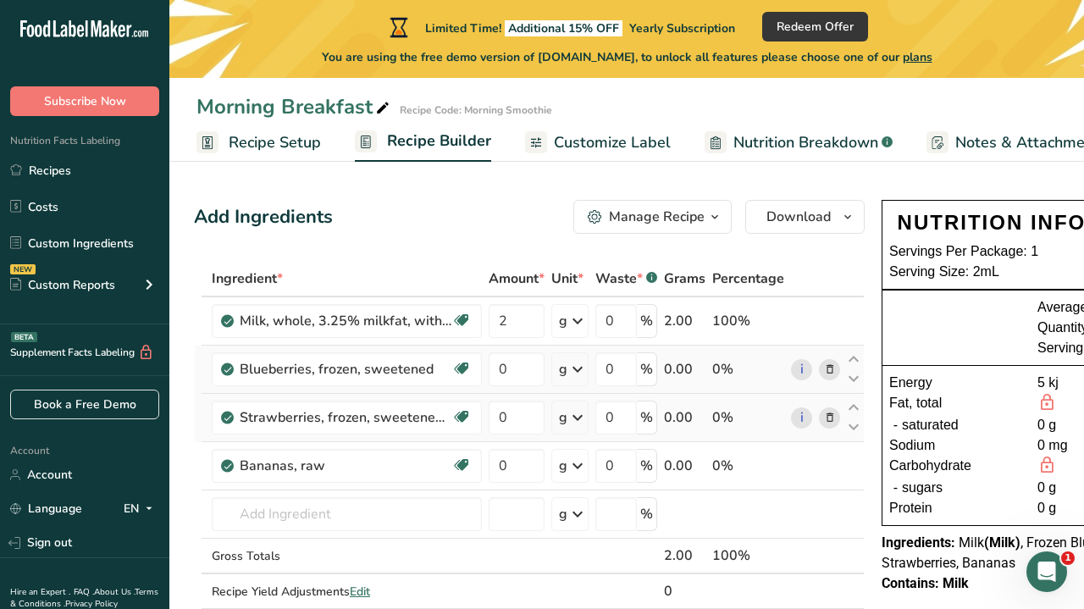
scroll to position [0, 0]
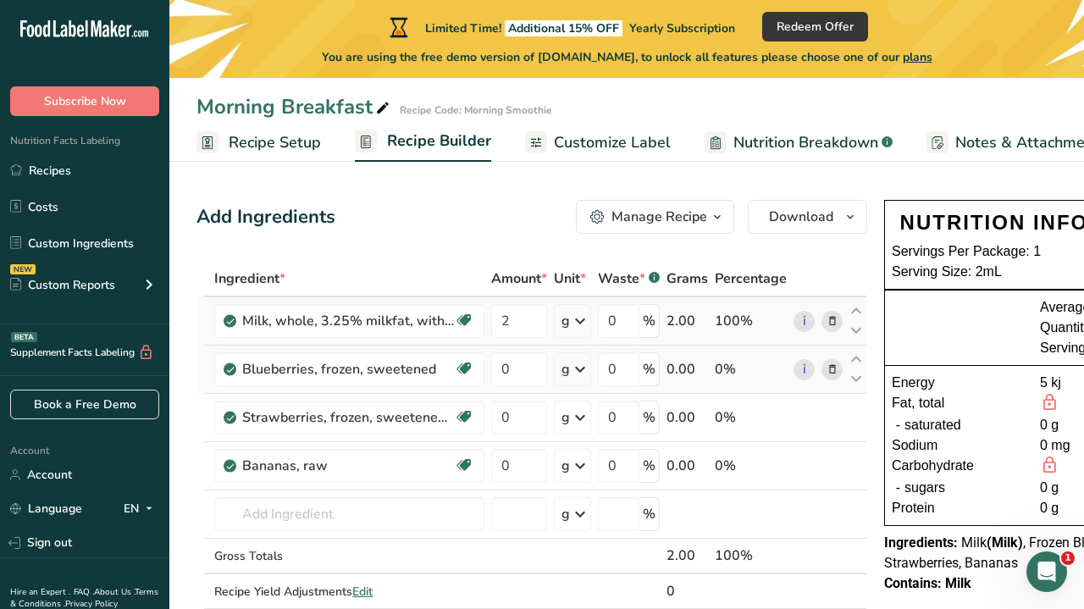
click at [580, 325] on icon at bounding box center [580, 321] width 20 height 30
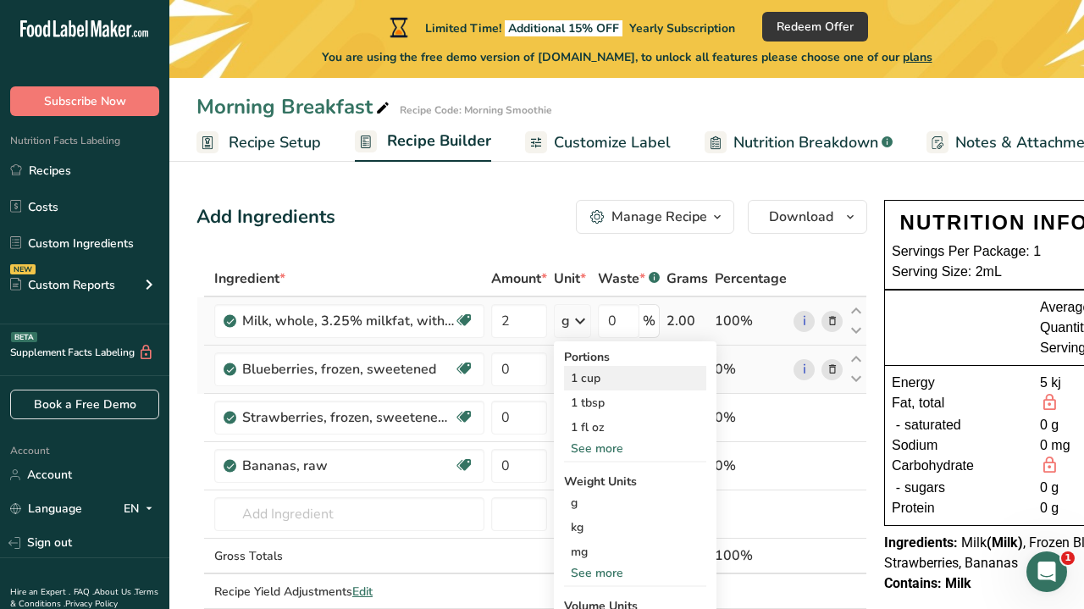
click at [603, 376] on div "1 cup" at bounding box center [635, 378] width 142 height 25
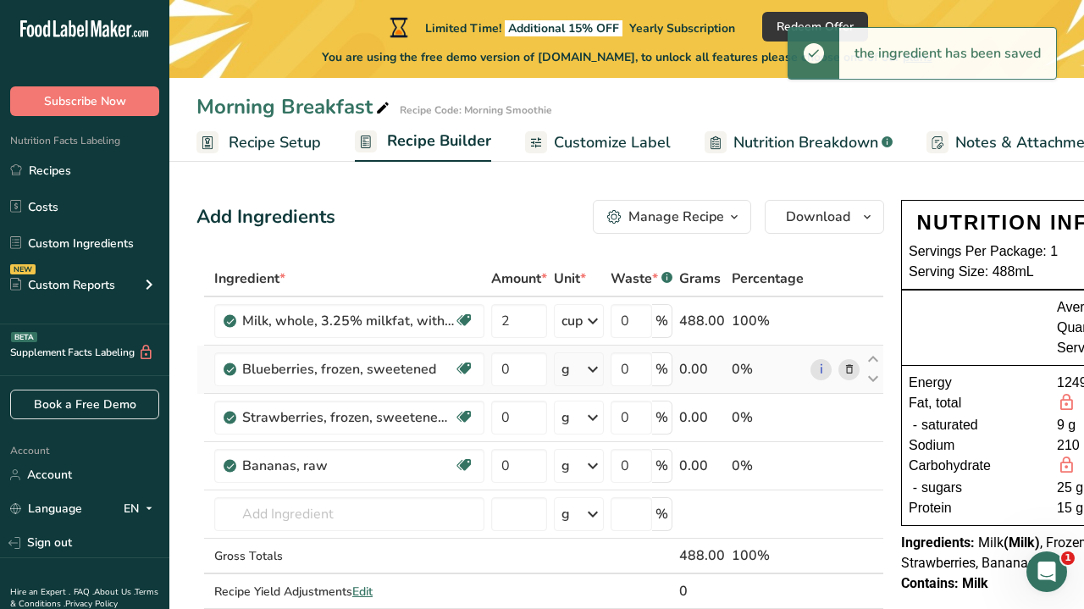
click at [591, 367] on icon at bounding box center [592, 369] width 20 height 30
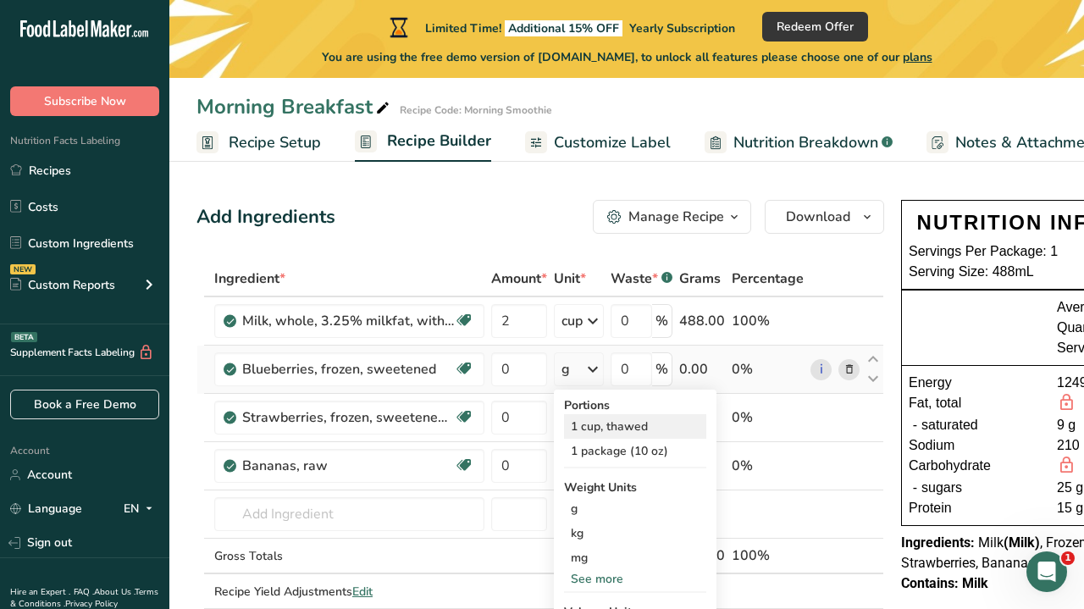
click at [614, 427] on div "1 cup, thawed" at bounding box center [635, 426] width 142 height 25
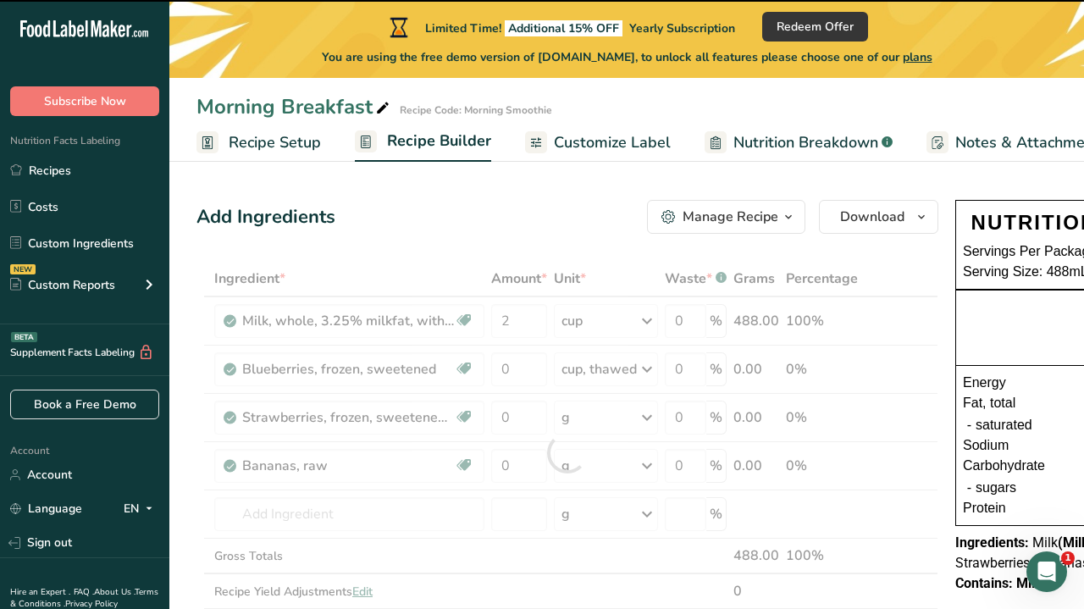
click at [646, 417] on div at bounding box center [567, 453] width 742 height 384
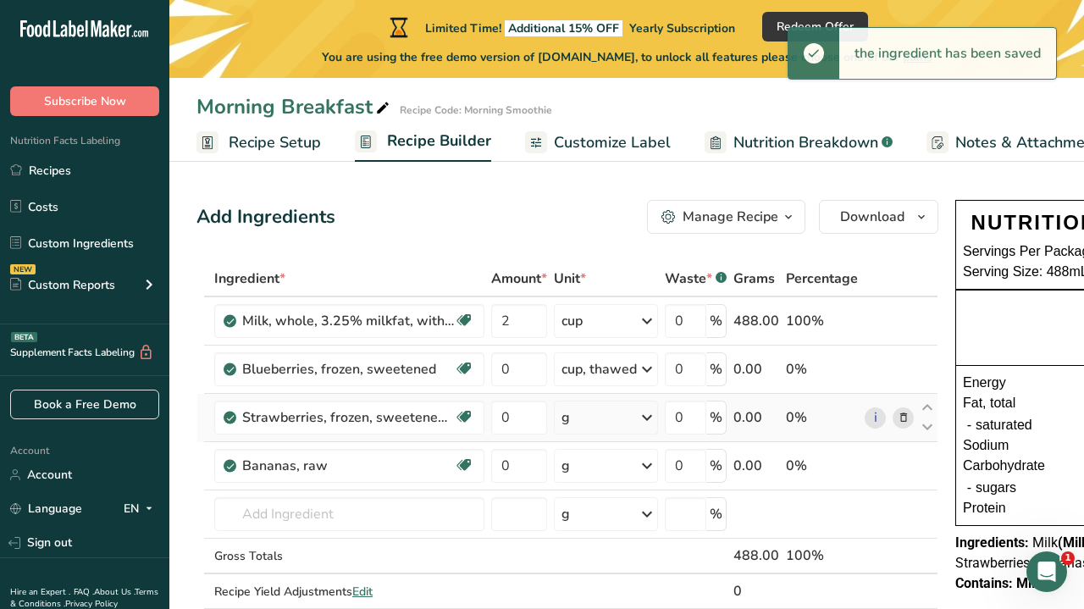
click at [646, 417] on icon at bounding box center [647, 417] width 20 height 30
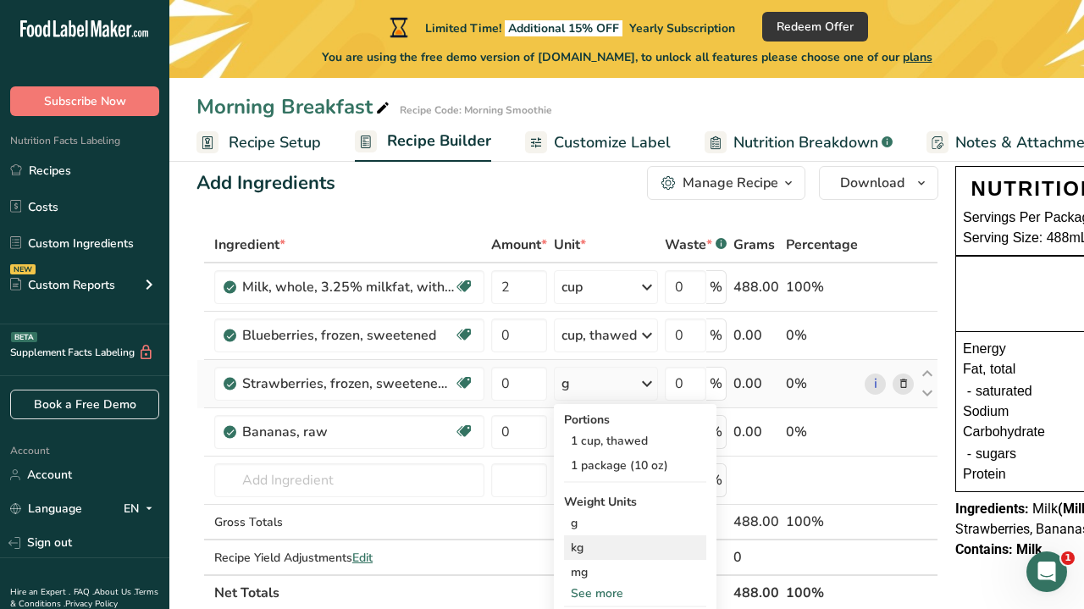
scroll to position [31, 0]
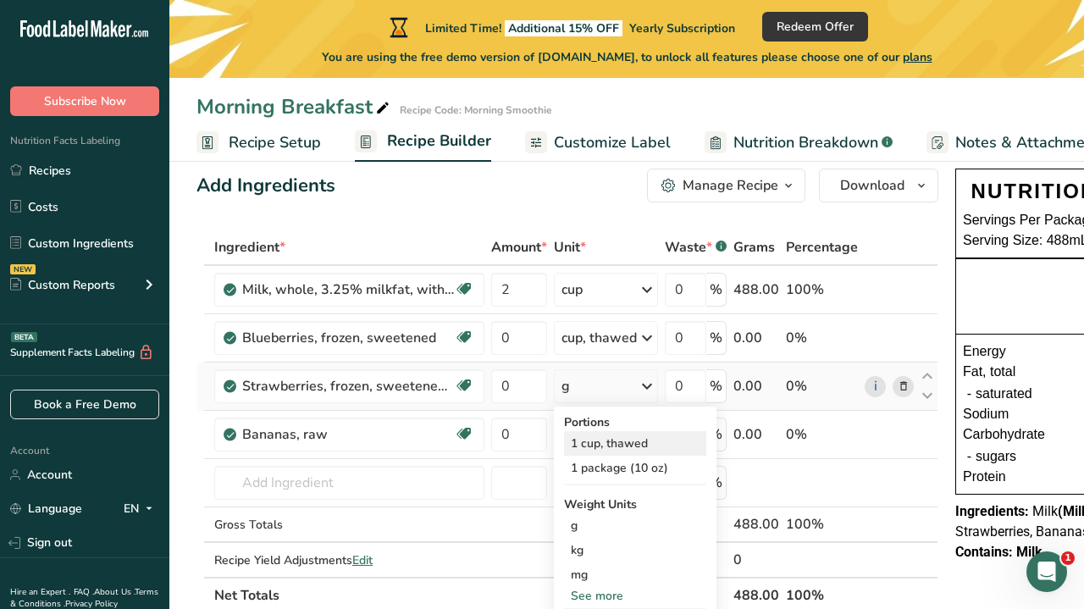
click at [641, 448] on div "1 cup, thawed" at bounding box center [635, 443] width 142 height 25
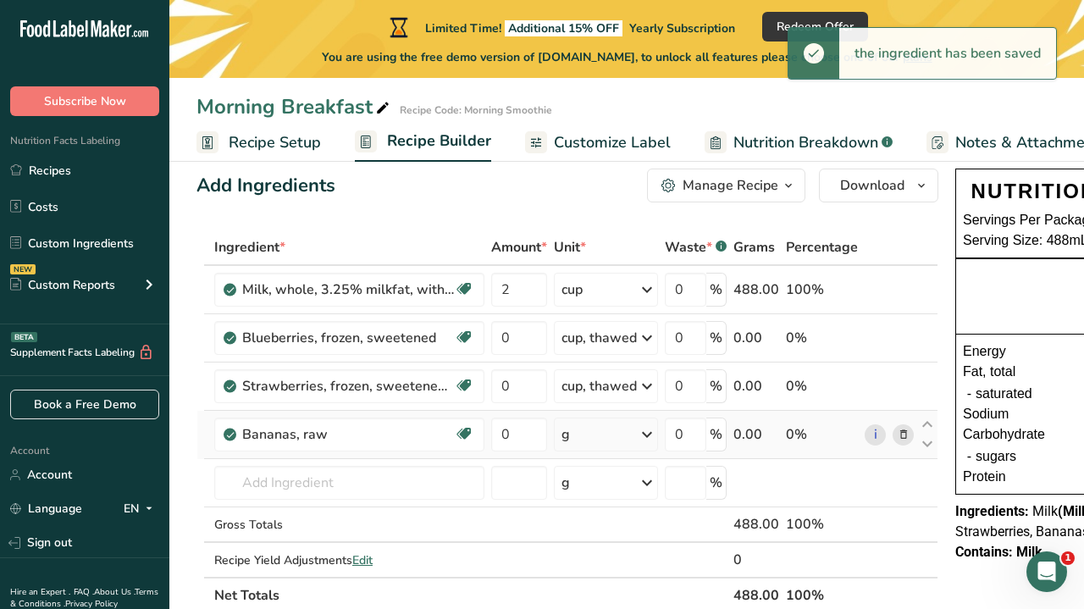
click at [644, 437] on icon at bounding box center [647, 434] width 20 height 30
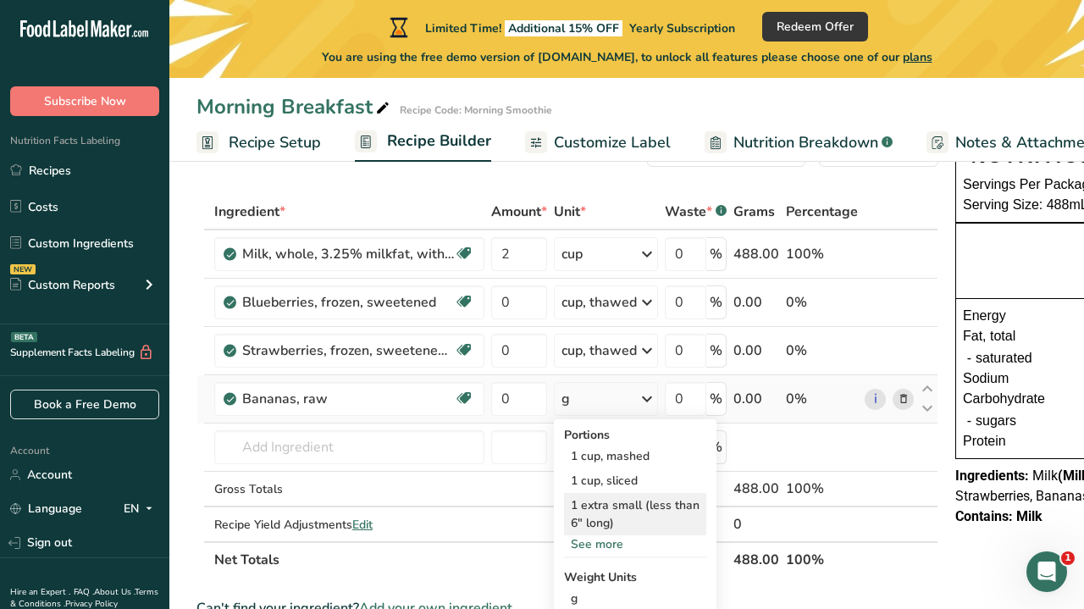
scroll to position [54, 0]
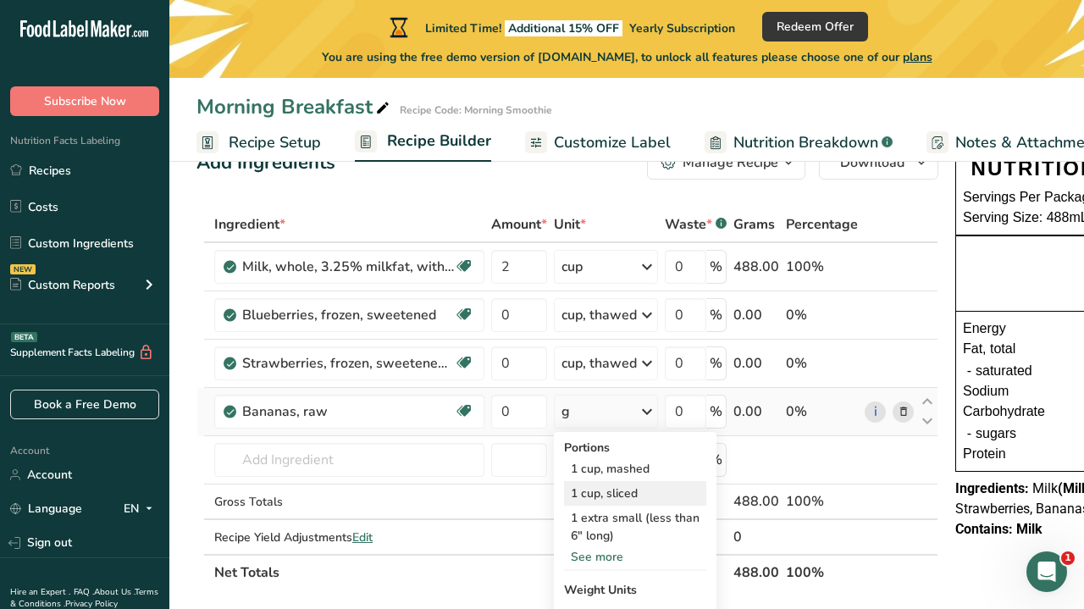
click at [636, 491] on div "1 cup, sliced" at bounding box center [635, 493] width 142 height 25
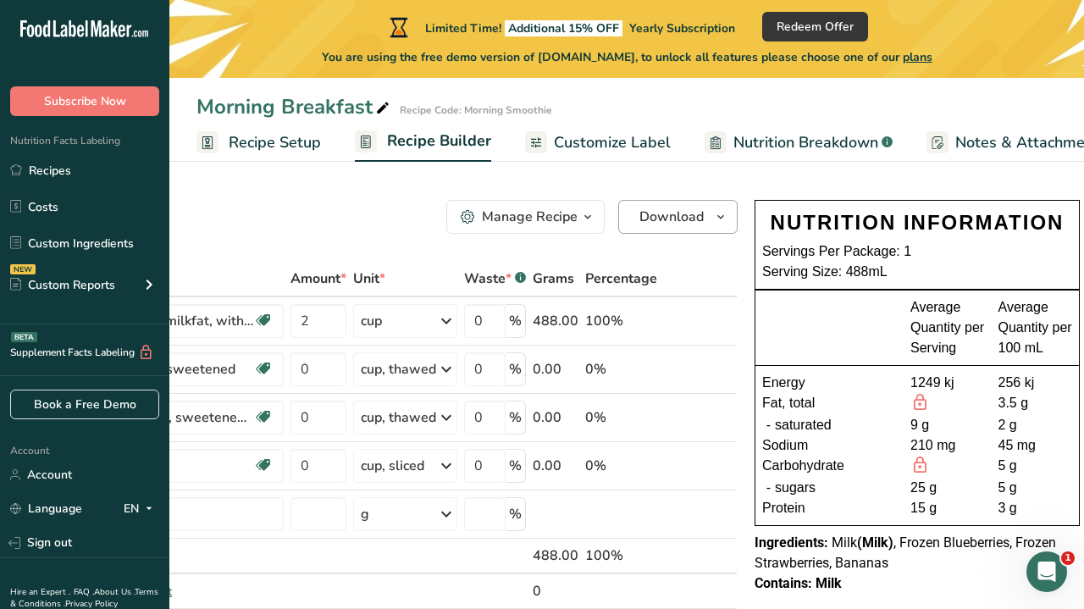
scroll to position [0, 0]
click at [682, 213] on span "Download" at bounding box center [671, 217] width 64 height 20
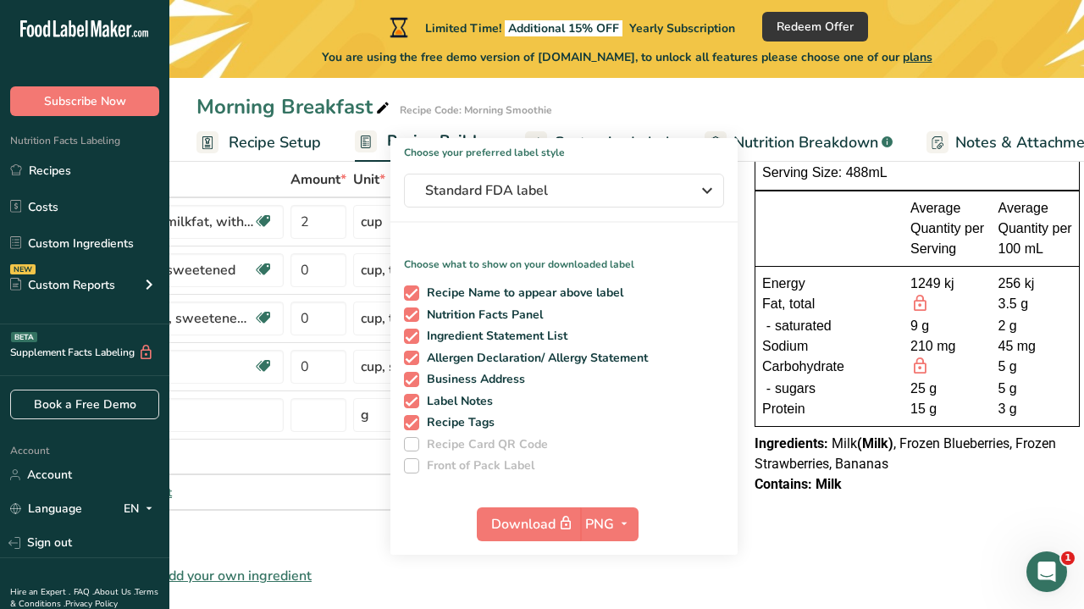
scroll to position [105, 0]
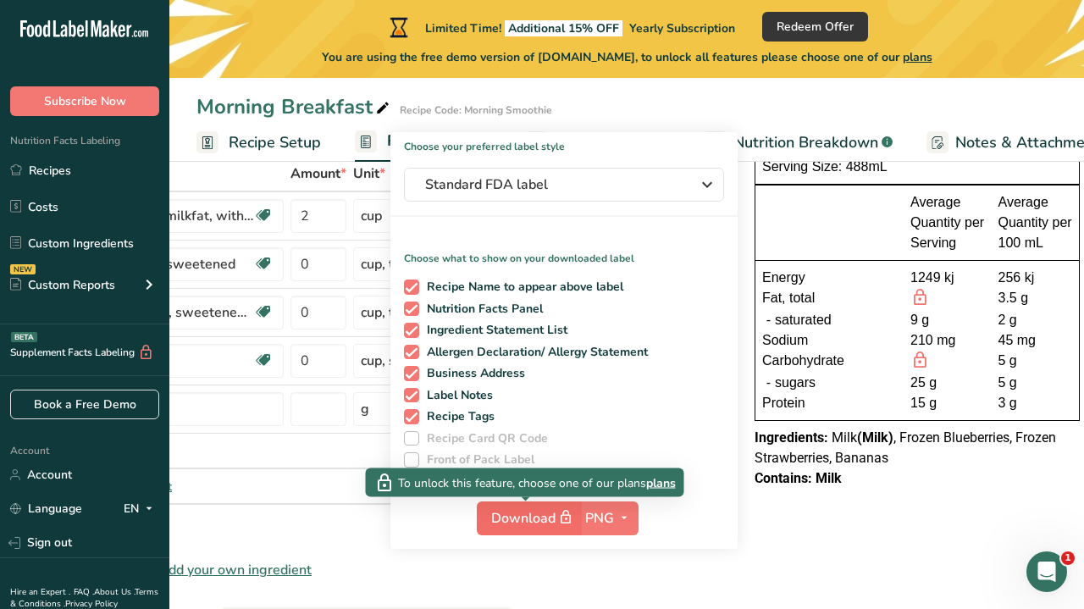
click at [528, 518] on span "Download" at bounding box center [533, 517] width 85 height 21
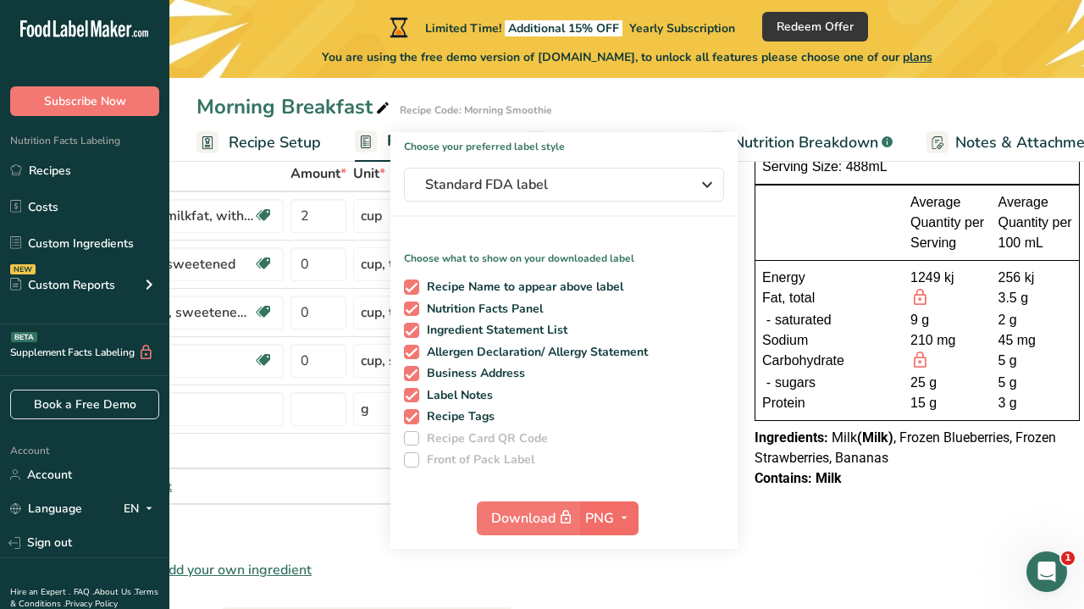
click at [604, 521] on span "PNG" at bounding box center [599, 518] width 29 height 20
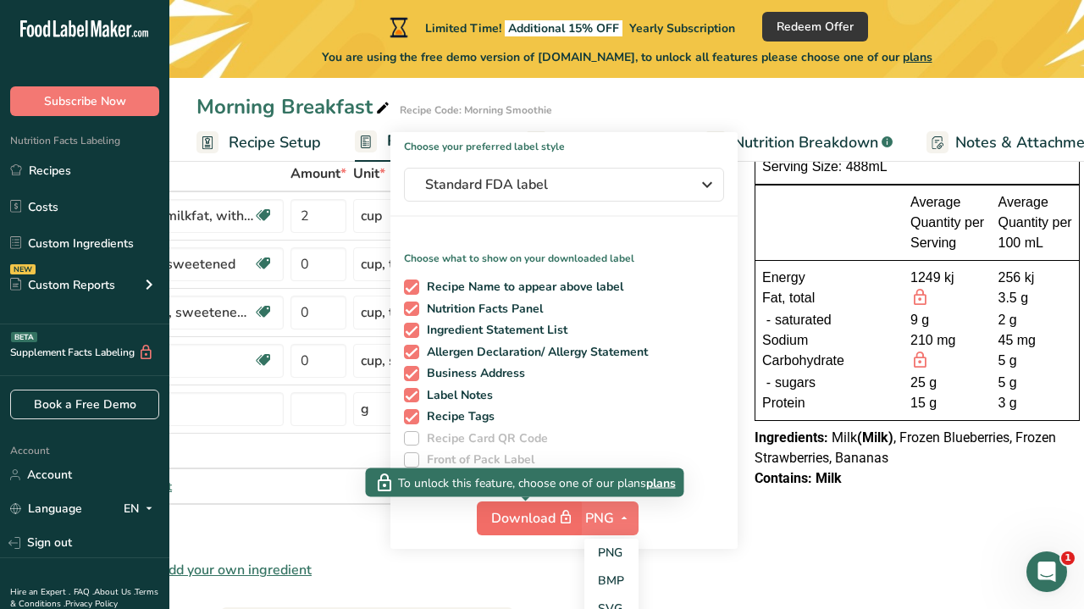
click at [533, 521] on span "Download" at bounding box center [533, 517] width 85 height 21
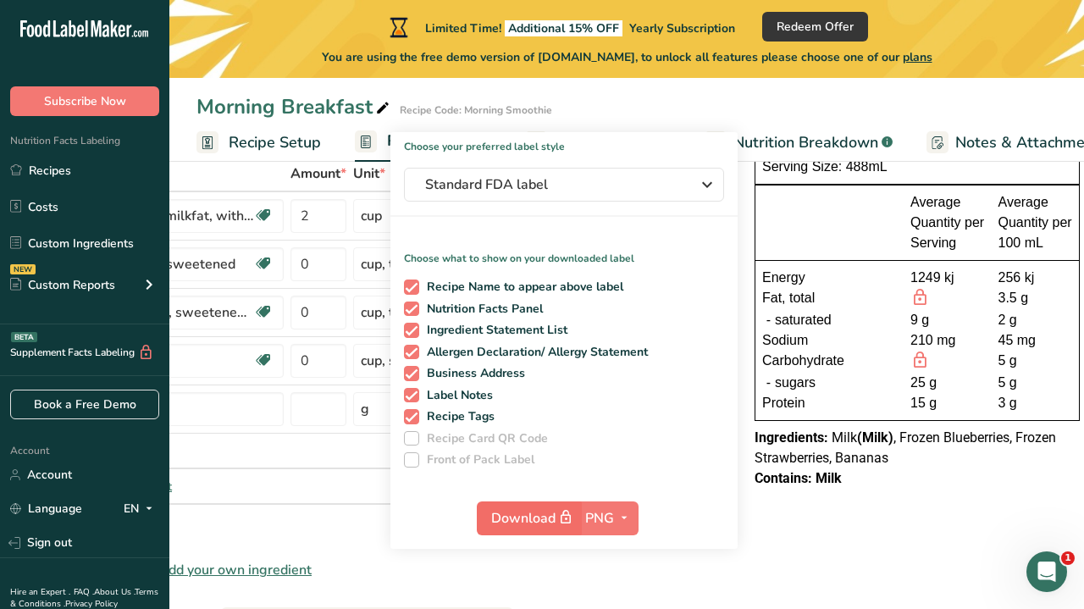
click at [533, 521] on span "Download" at bounding box center [533, 517] width 85 height 21
click at [538, 509] on span "Download" at bounding box center [533, 517] width 85 height 21
click at [755, 226] on div "Average Quantity per Serving Average Quantity per 100 mL" at bounding box center [916, 222] width 323 height 75
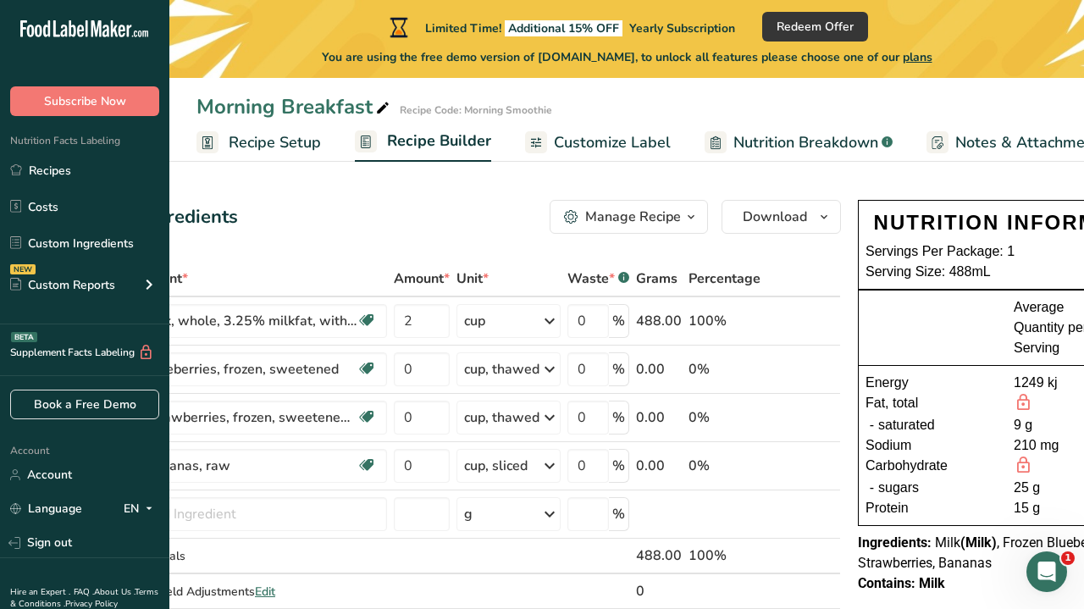
scroll to position [0, 0]
